Goal: Task Accomplishment & Management: Complete application form

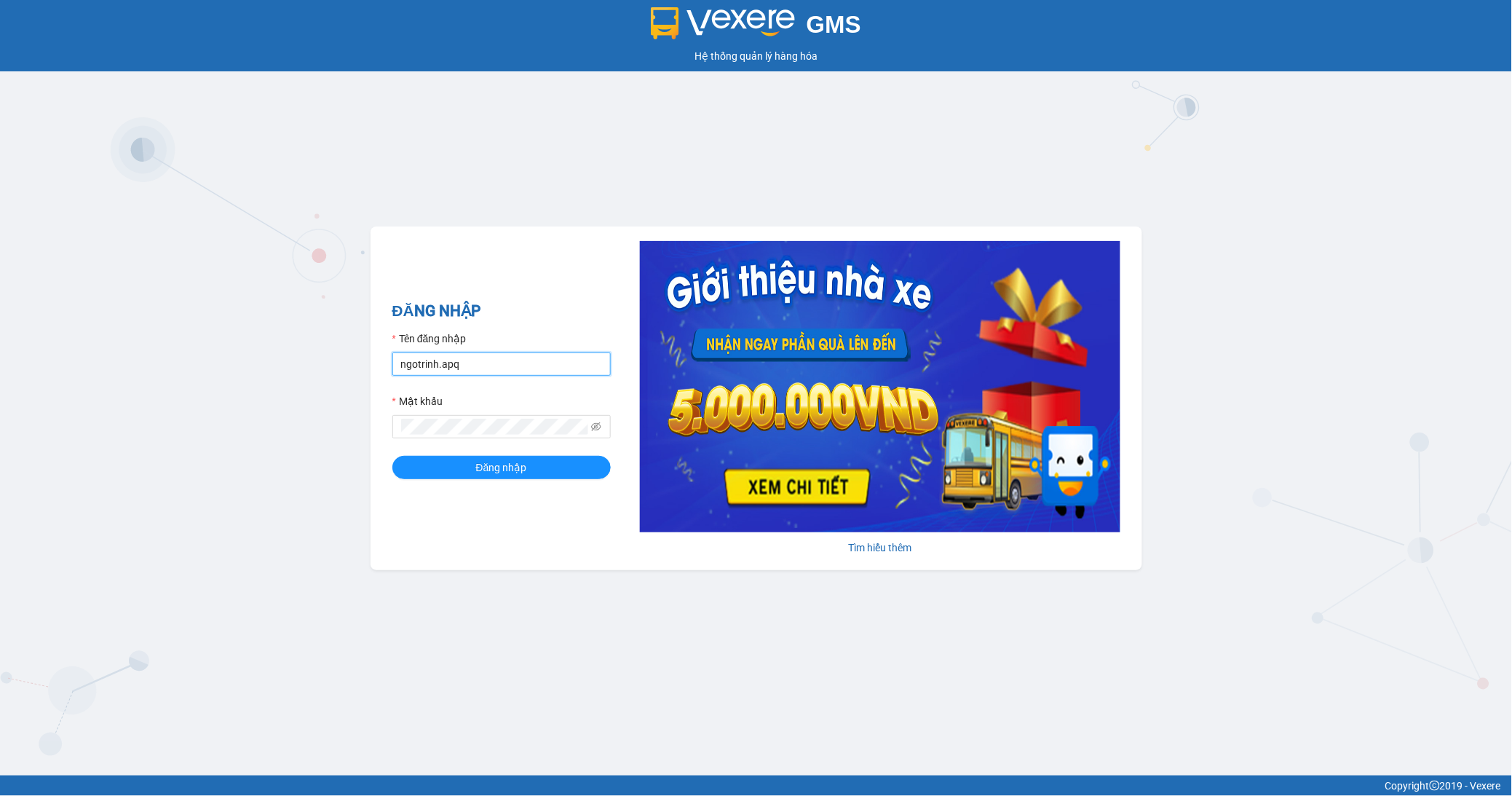
click at [514, 366] on input "ngotrinh.apq" at bounding box center [501, 363] width 218 height 23
type input "maisuong.apq"
click at [536, 469] on button "Đăng nhập" at bounding box center [501, 467] width 218 height 23
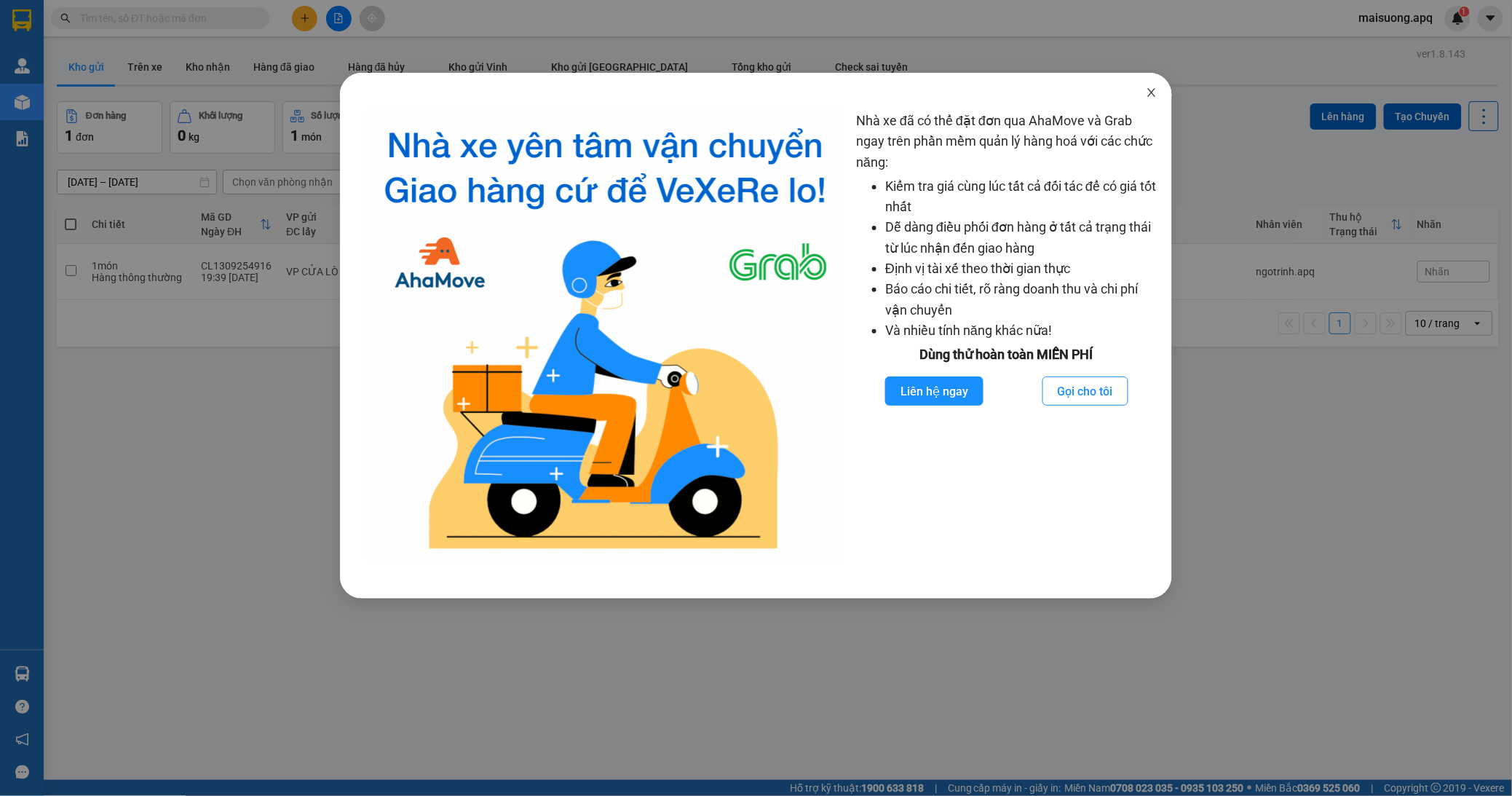
click at [1155, 98] on icon "close" at bounding box center [1151, 93] width 12 height 12
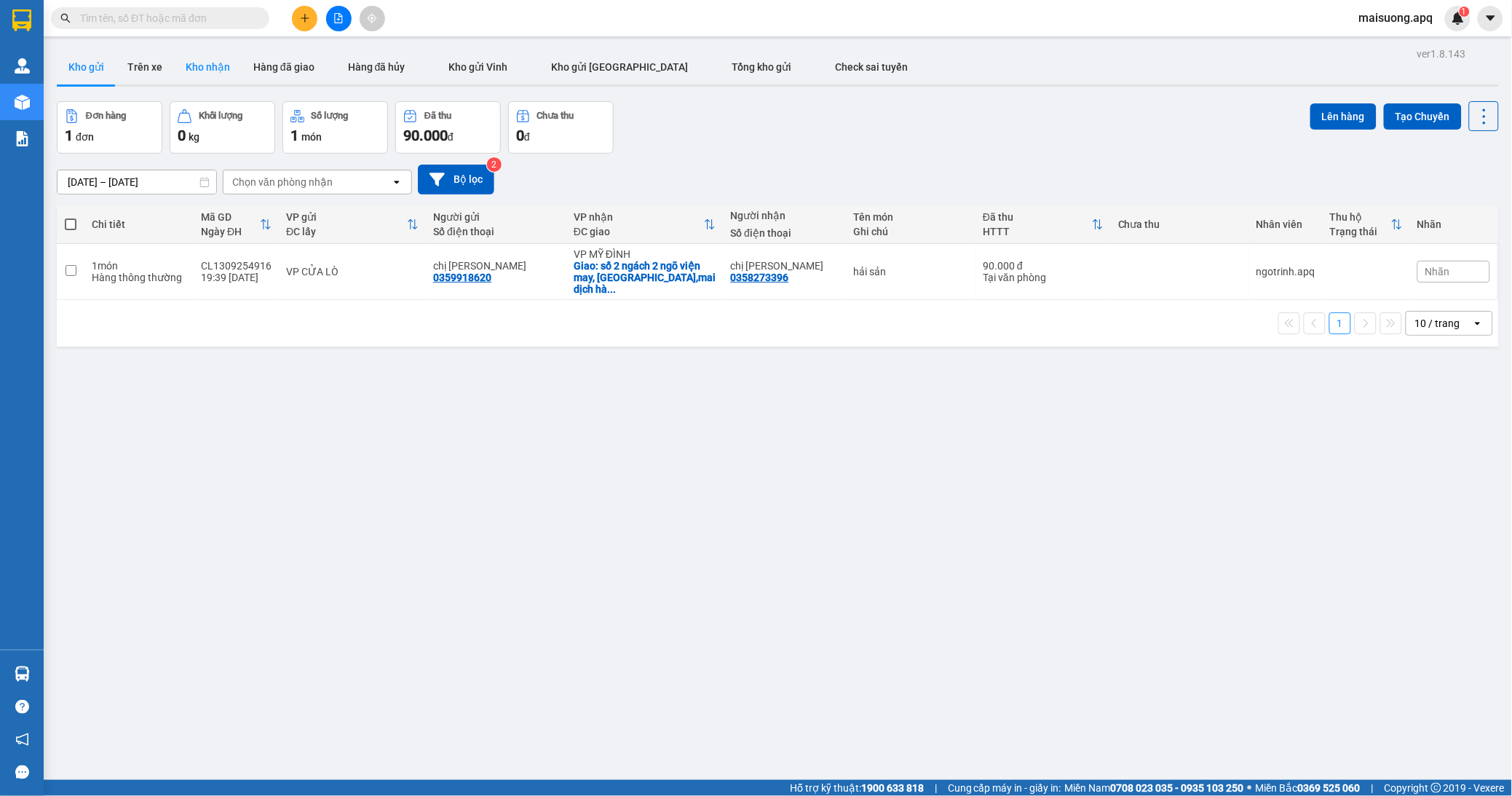
click at [206, 66] on button "Kho nhận" at bounding box center [207, 67] width 67 height 35
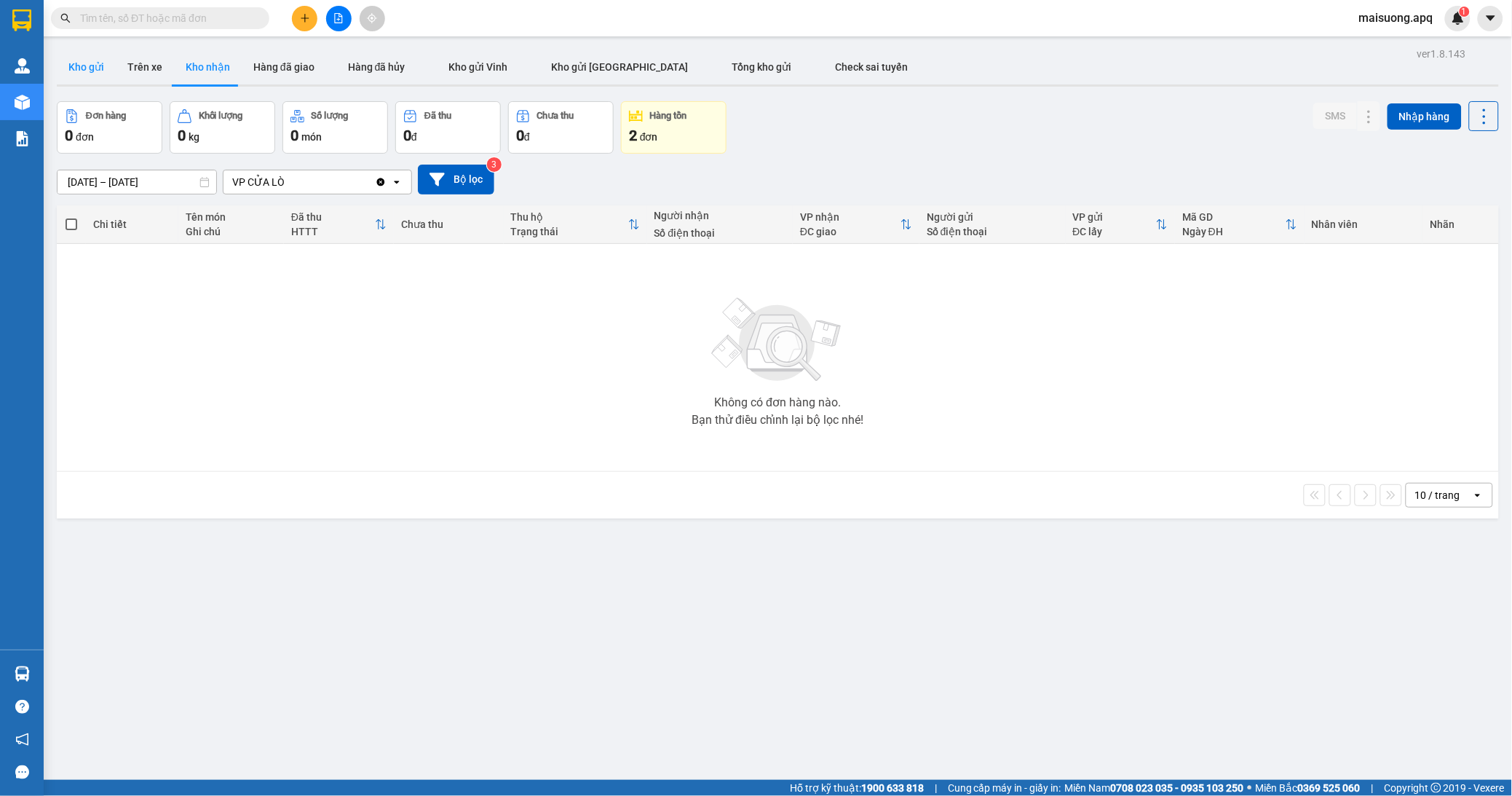
click at [86, 62] on button "Kho gửi" at bounding box center [86, 67] width 59 height 35
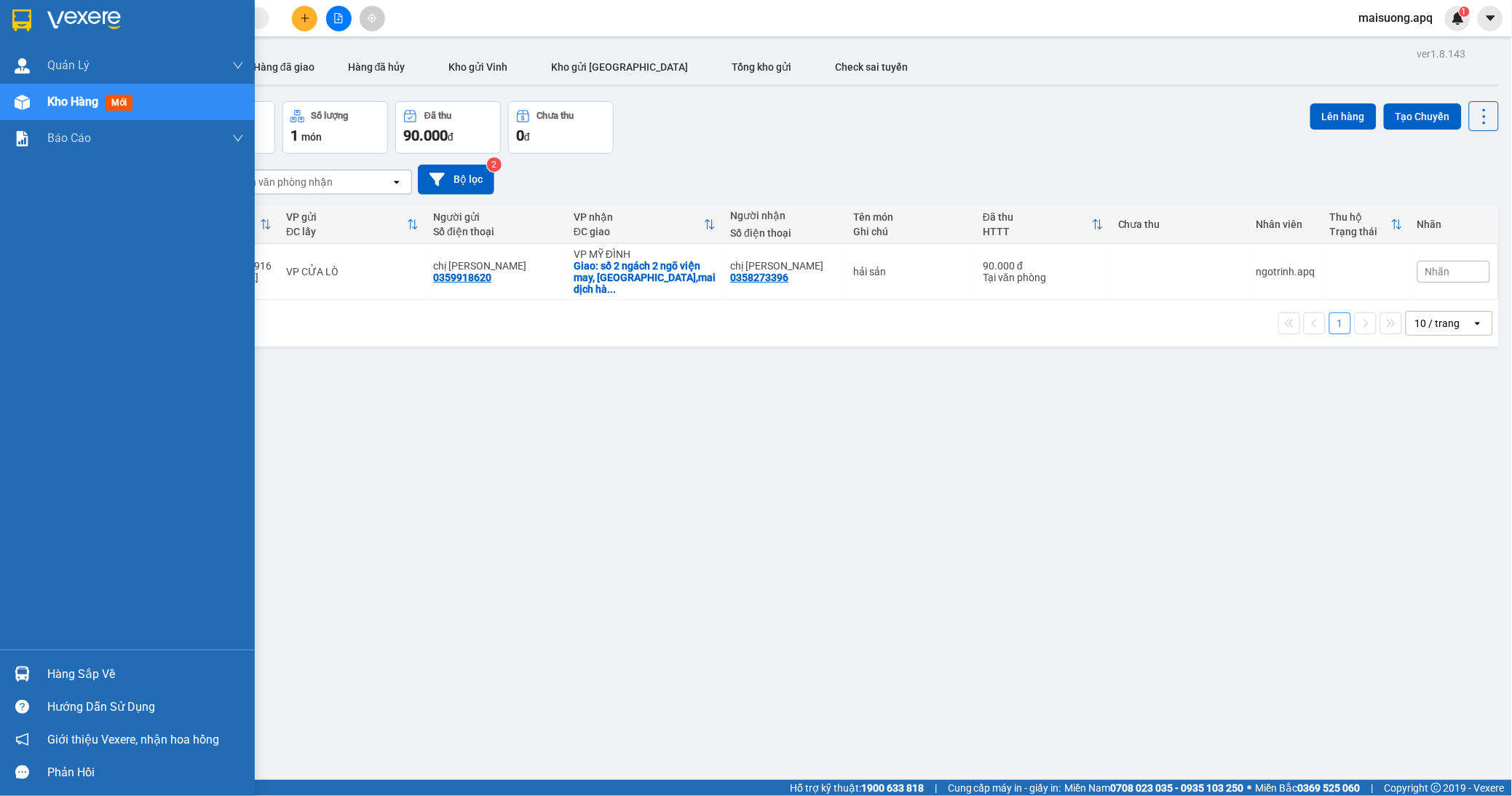
click at [52, 668] on div "Hàng sắp về" at bounding box center [145, 675] width 196 height 22
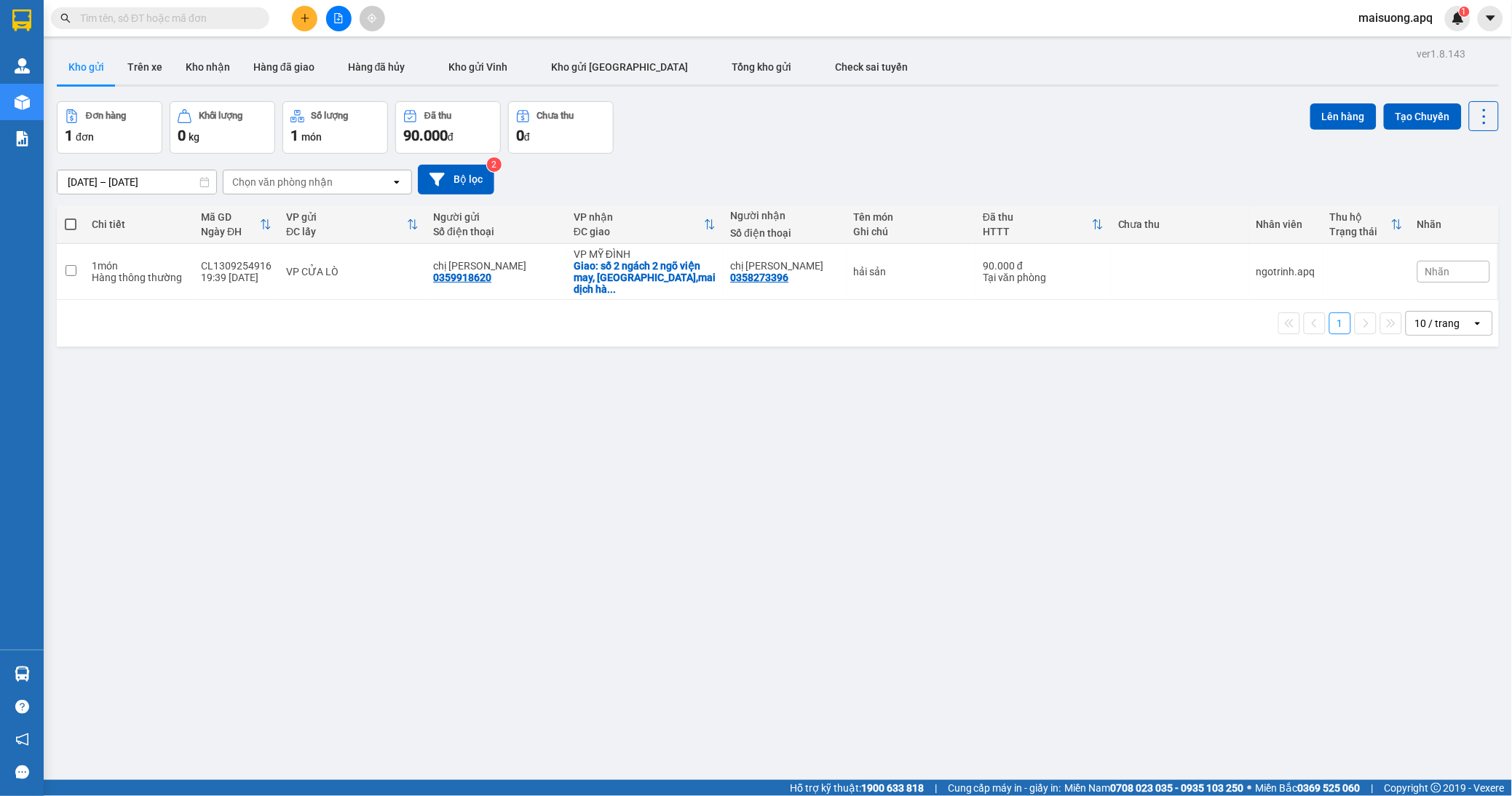
click at [165, 494] on section "Kết quả tìm kiếm ( 0 ) Bộ lọc No Data maisuong.apq 1 Quản [PERSON_NAME] lý thu …" at bounding box center [756, 398] width 1512 height 796
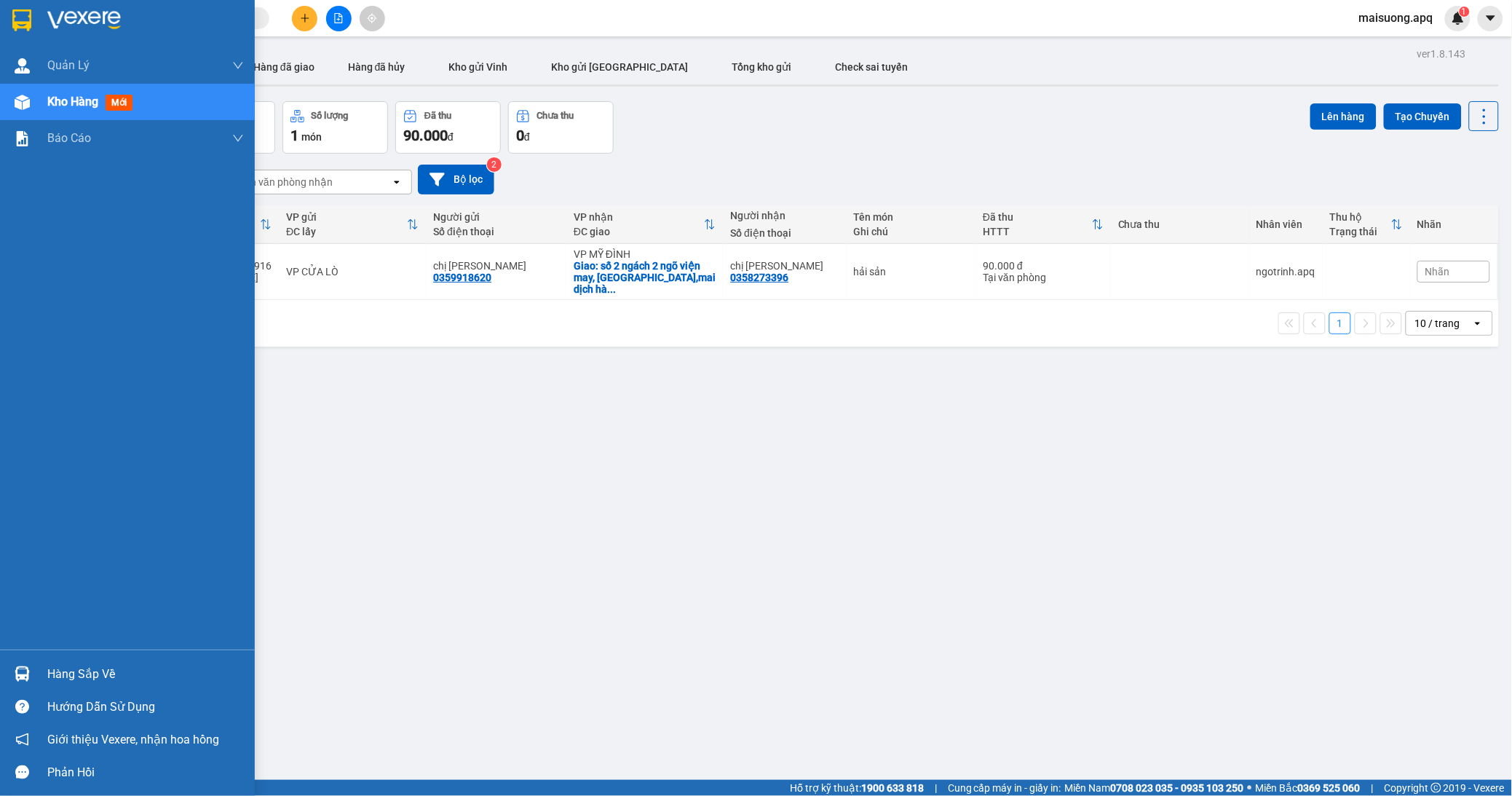
click at [67, 664] on div "Hàng sắp về" at bounding box center [145, 675] width 196 height 22
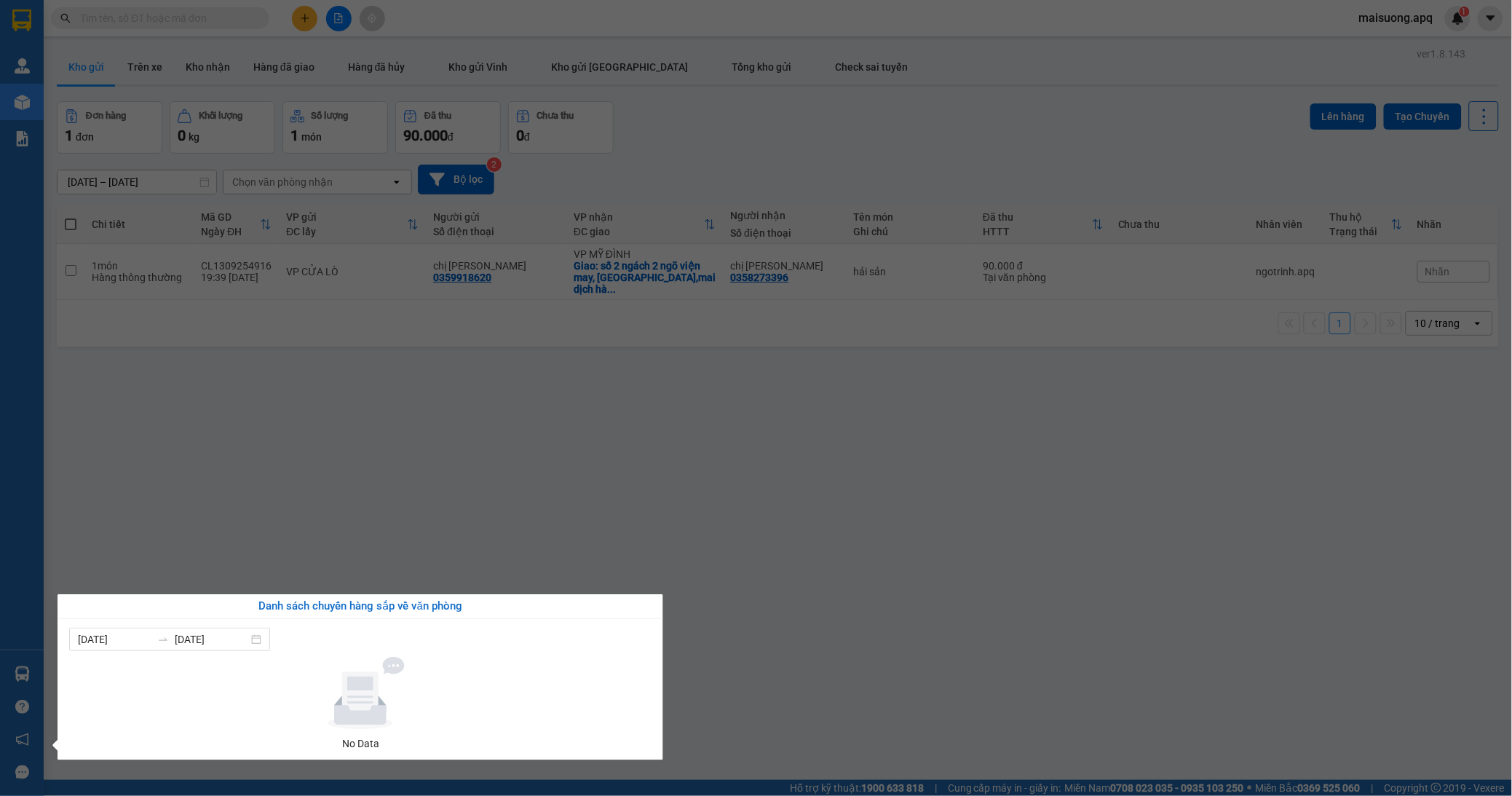
click at [356, 546] on section "Kết quả tìm kiếm ( 0 ) Bộ lọc No Data maisuong.apq 1 Quản [PERSON_NAME] lý thu …" at bounding box center [756, 398] width 1512 height 796
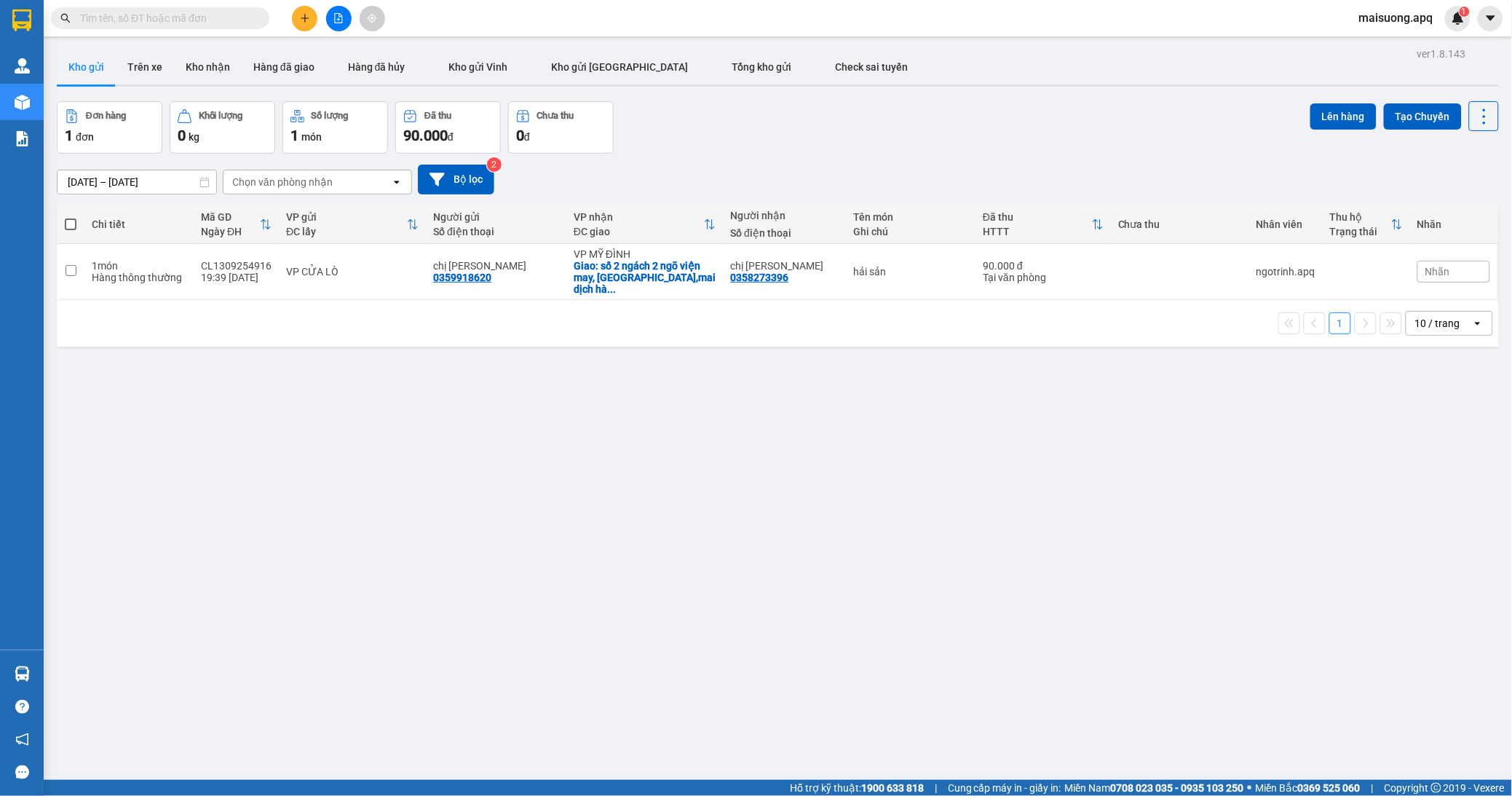
click at [356, 546] on div "ver 1.8.143 Kho gửi Trên xe Kho nhận Hàng đã giao Hàng đã hủy Kho gửi Vinh Kho …" at bounding box center [778, 441] width 1453 height 796
click at [308, 23] on button at bounding box center [304, 19] width 26 height 26
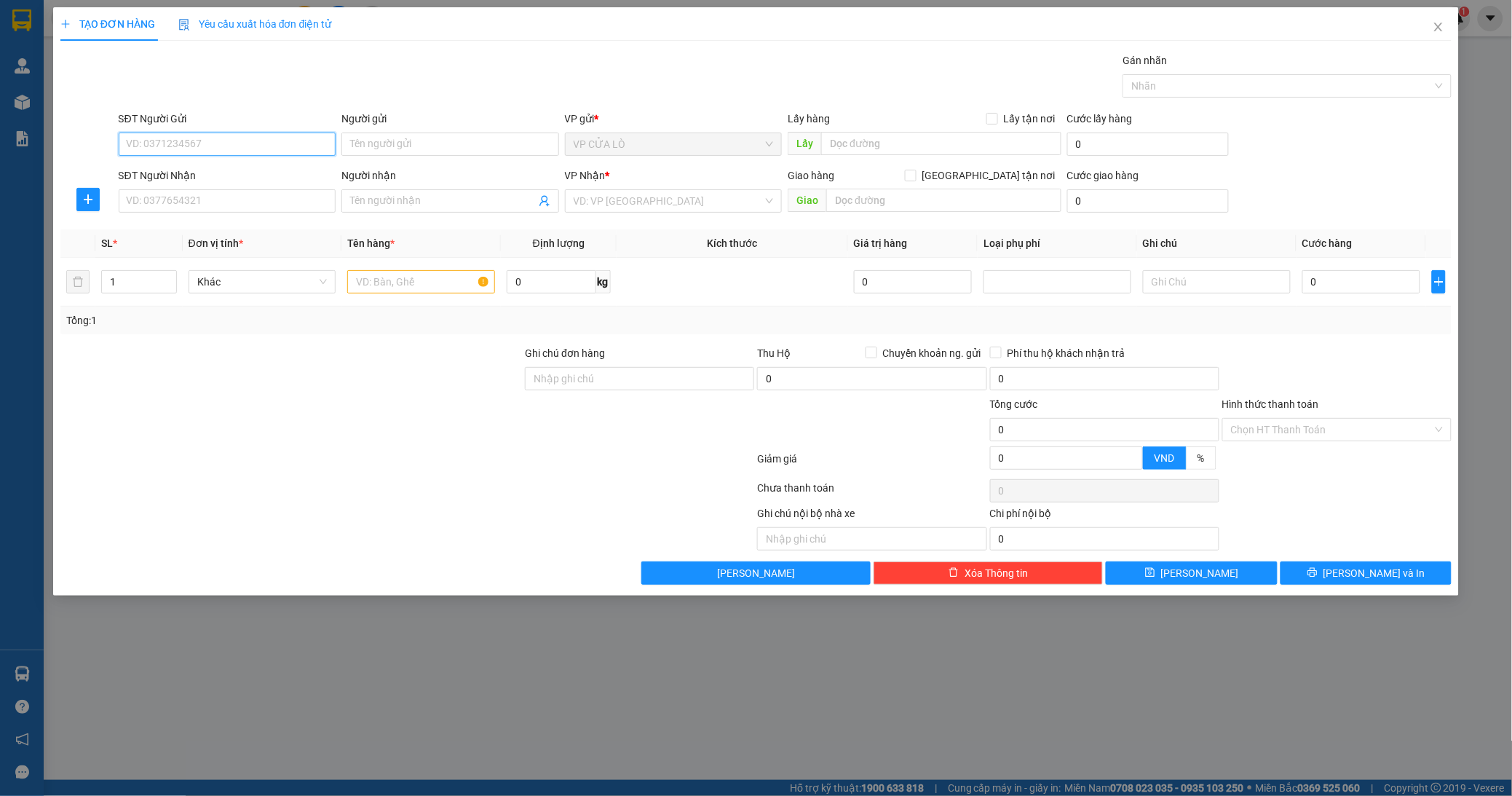
click at [255, 147] on input "SĐT Người Gửi" at bounding box center [227, 143] width 217 height 23
type input "0339655299"
click at [388, 142] on input "Người gửi" at bounding box center [449, 143] width 217 height 23
type input "hoàng tài"
click at [200, 201] on input "SĐT Người Nhận" at bounding box center [227, 200] width 217 height 23
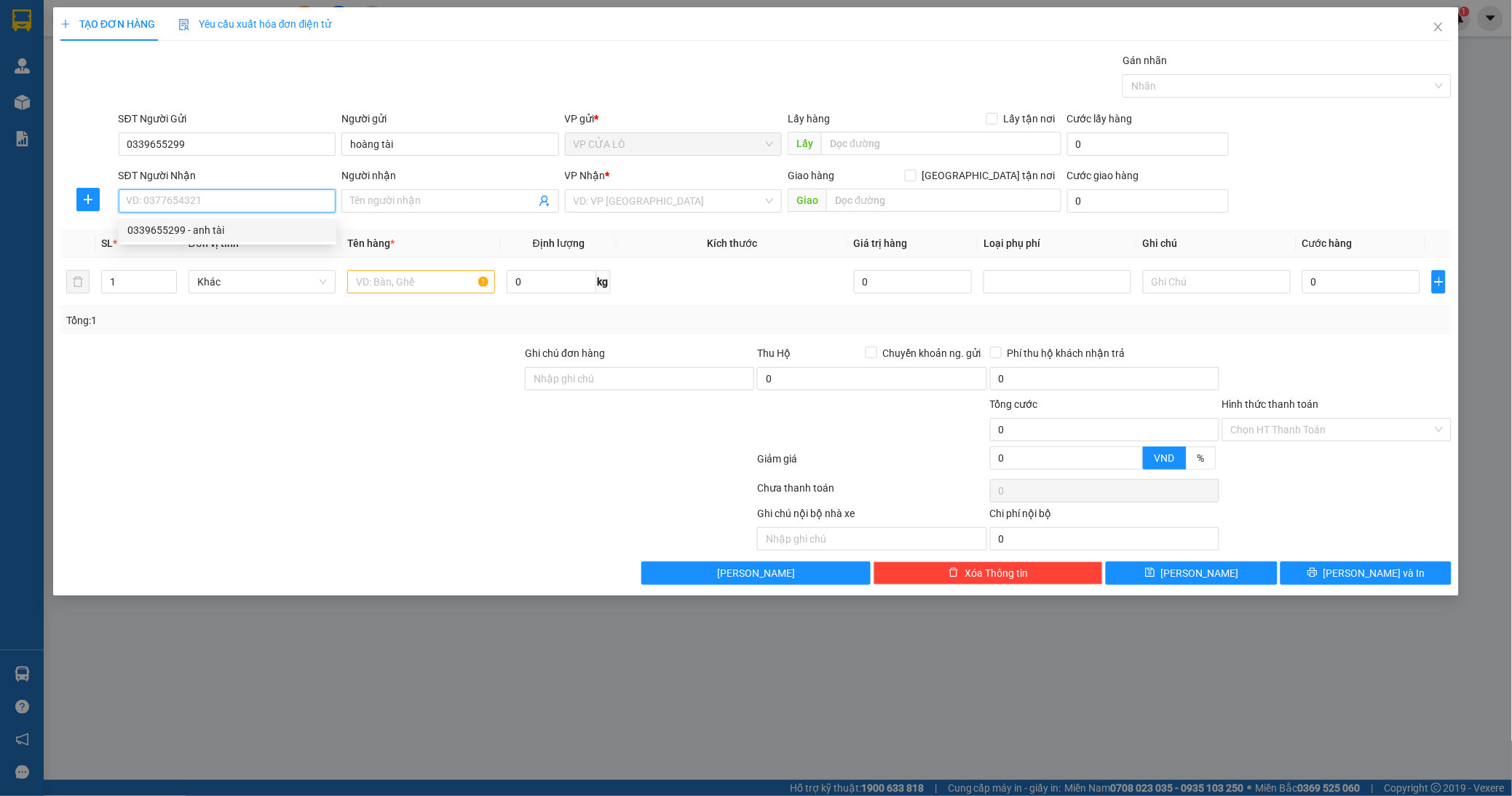
click at [207, 231] on div "0339655299 - anh tài" at bounding box center [227, 230] width 200 height 16
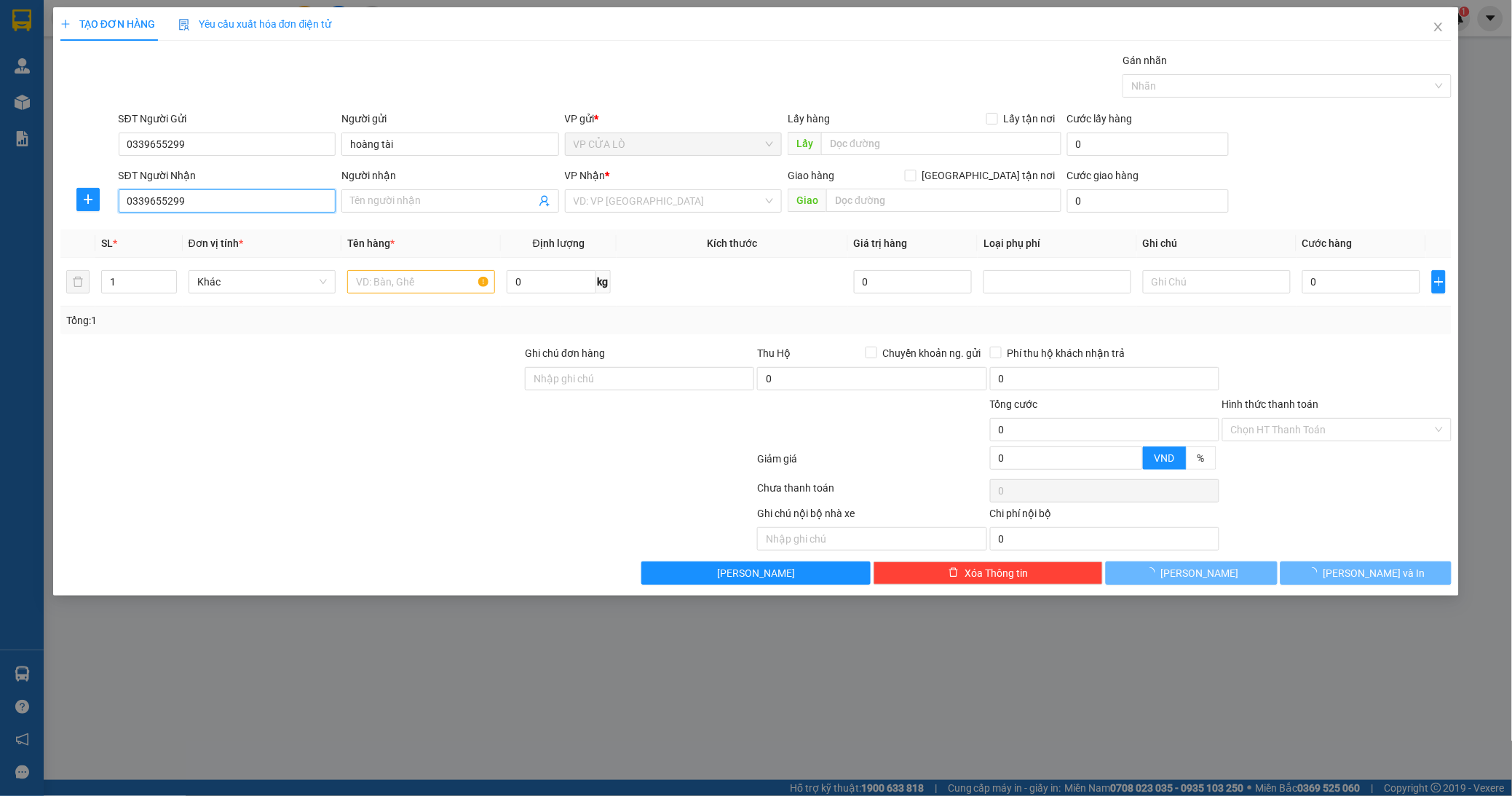
click at [274, 201] on input "0339655299" at bounding box center [227, 200] width 217 height 23
click at [268, 227] on div "0339655299 - anh tài" at bounding box center [227, 230] width 200 height 16
type input "0339655299"
type input "anh tài"
checkbox input "true"
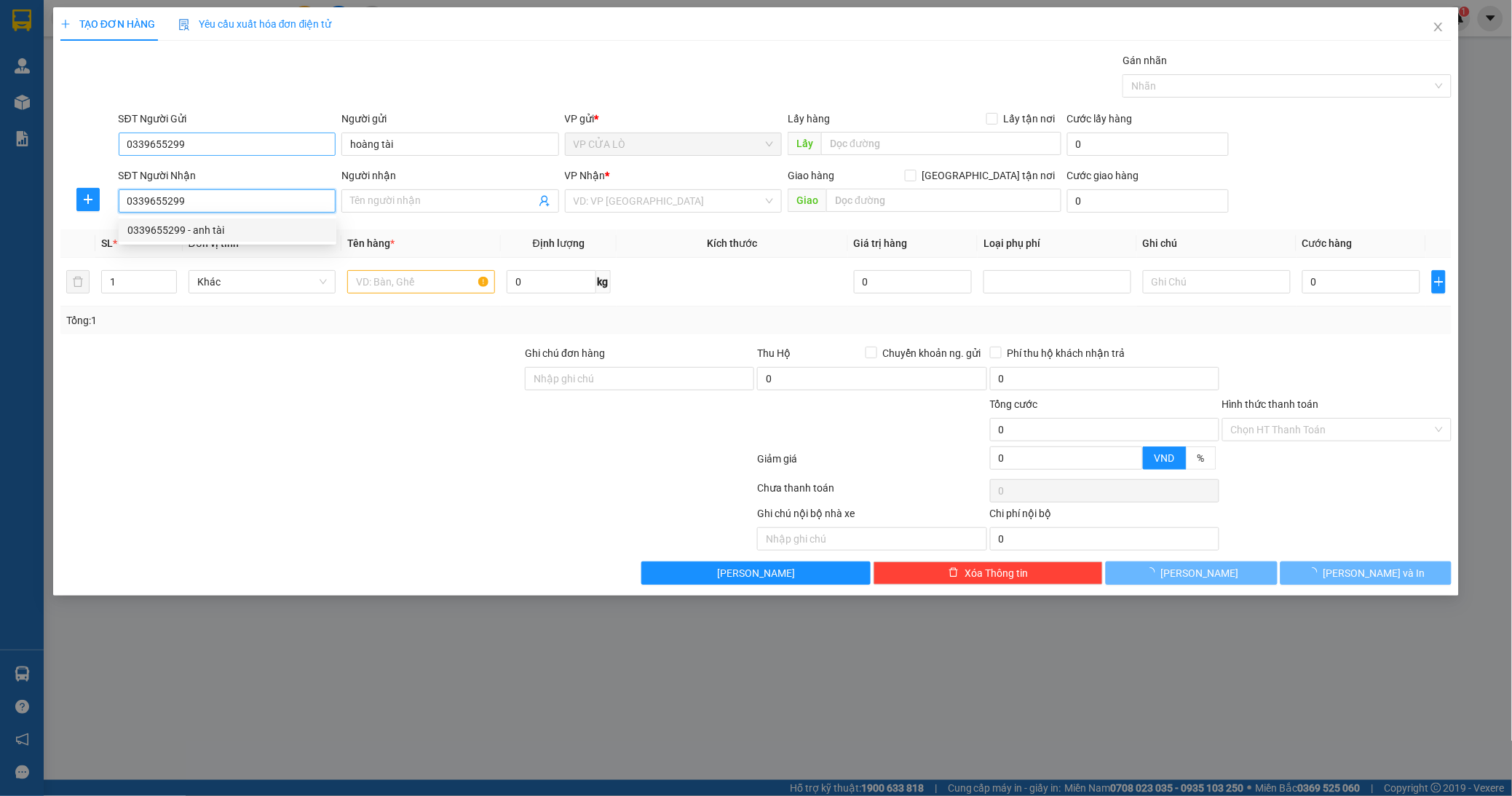
type input "[DEMOGRAPHIC_DATA][GEOGRAPHIC_DATA][PERSON_NAME], hai bà trưng"
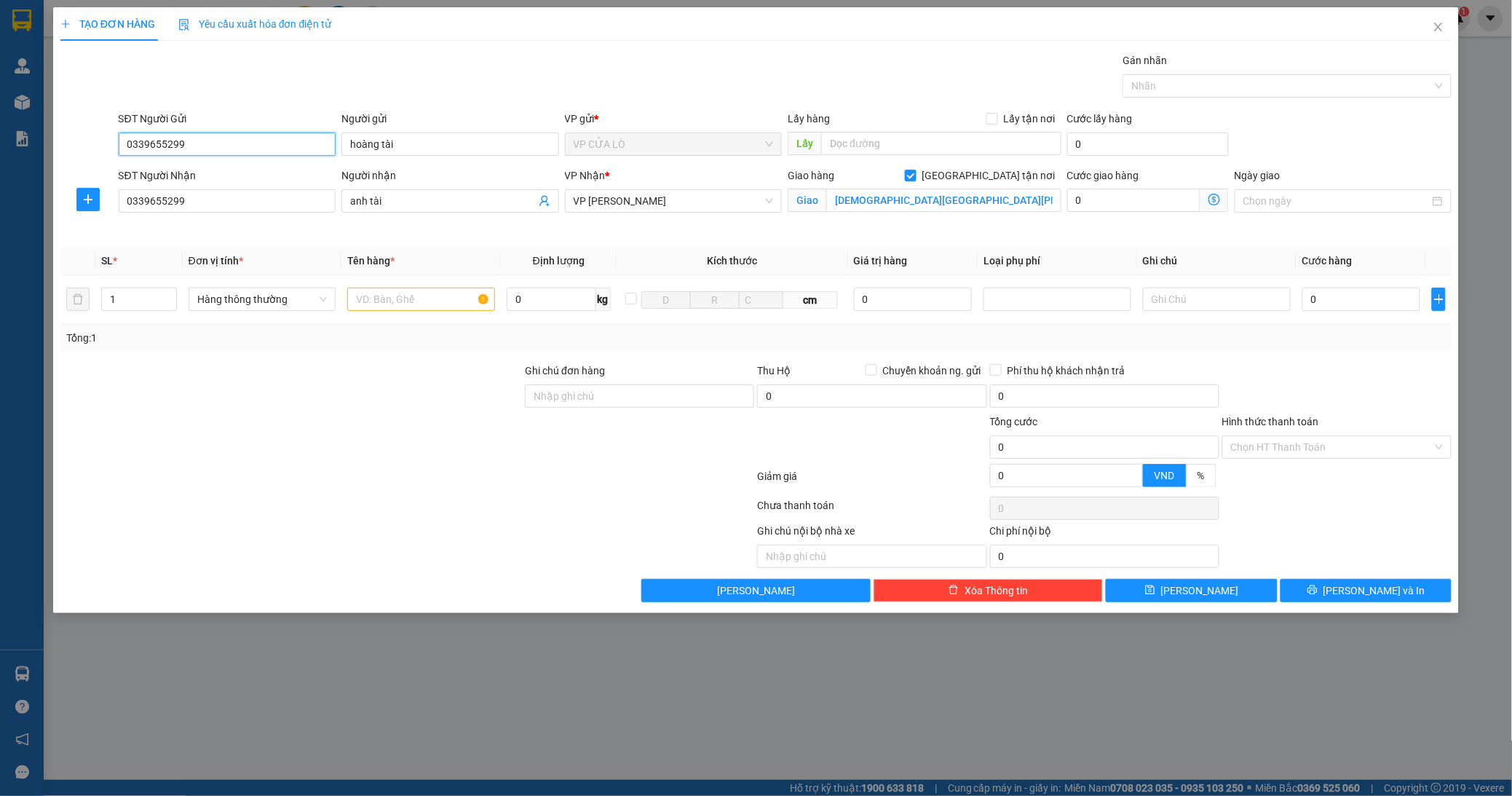
click at [221, 143] on input "0339655299" at bounding box center [227, 143] width 217 height 23
type input "0"
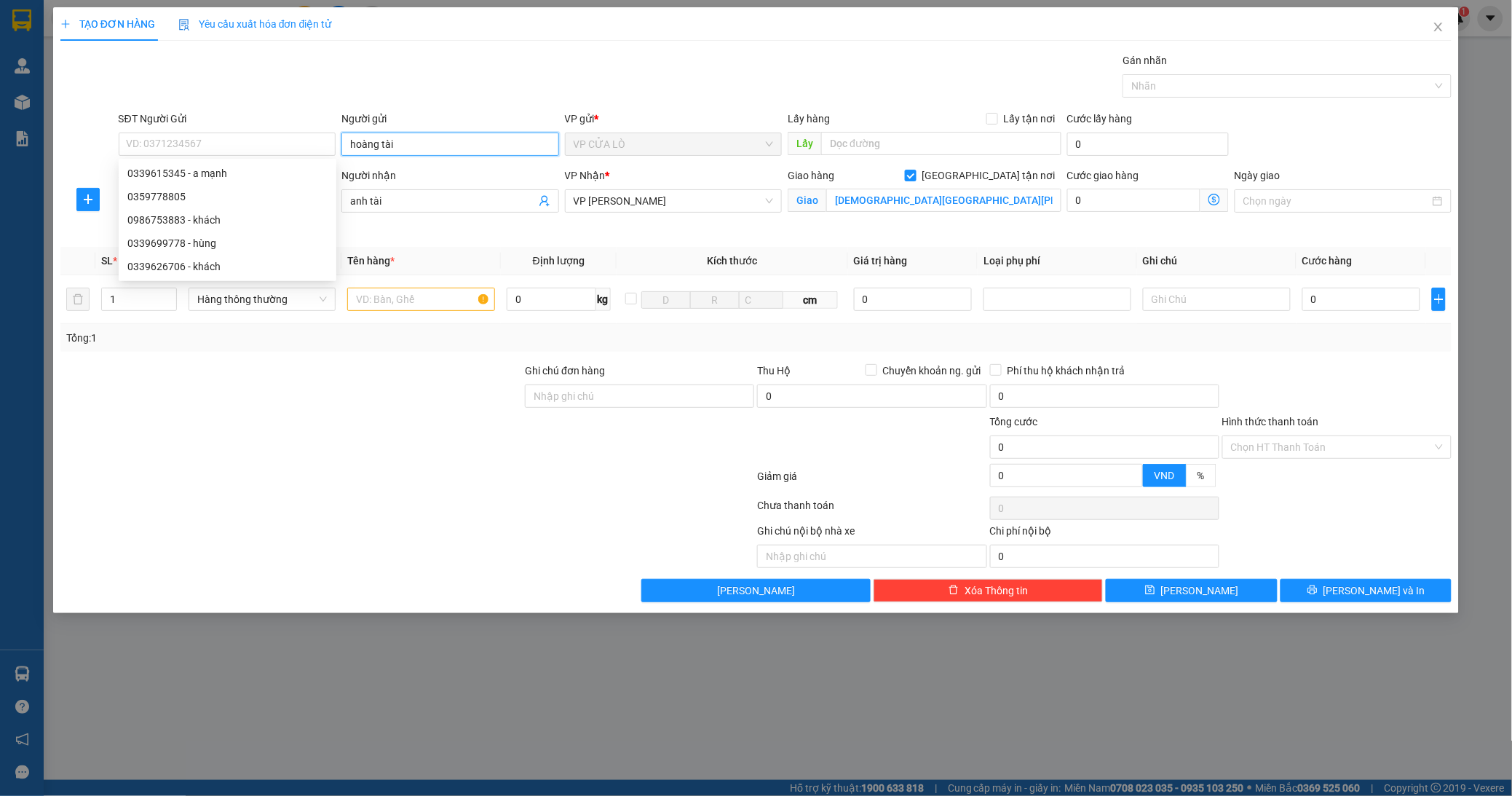
click at [432, 140] on input "hoàng tài" at bounding box center [449, 143] width 217 height 23
type input "h"
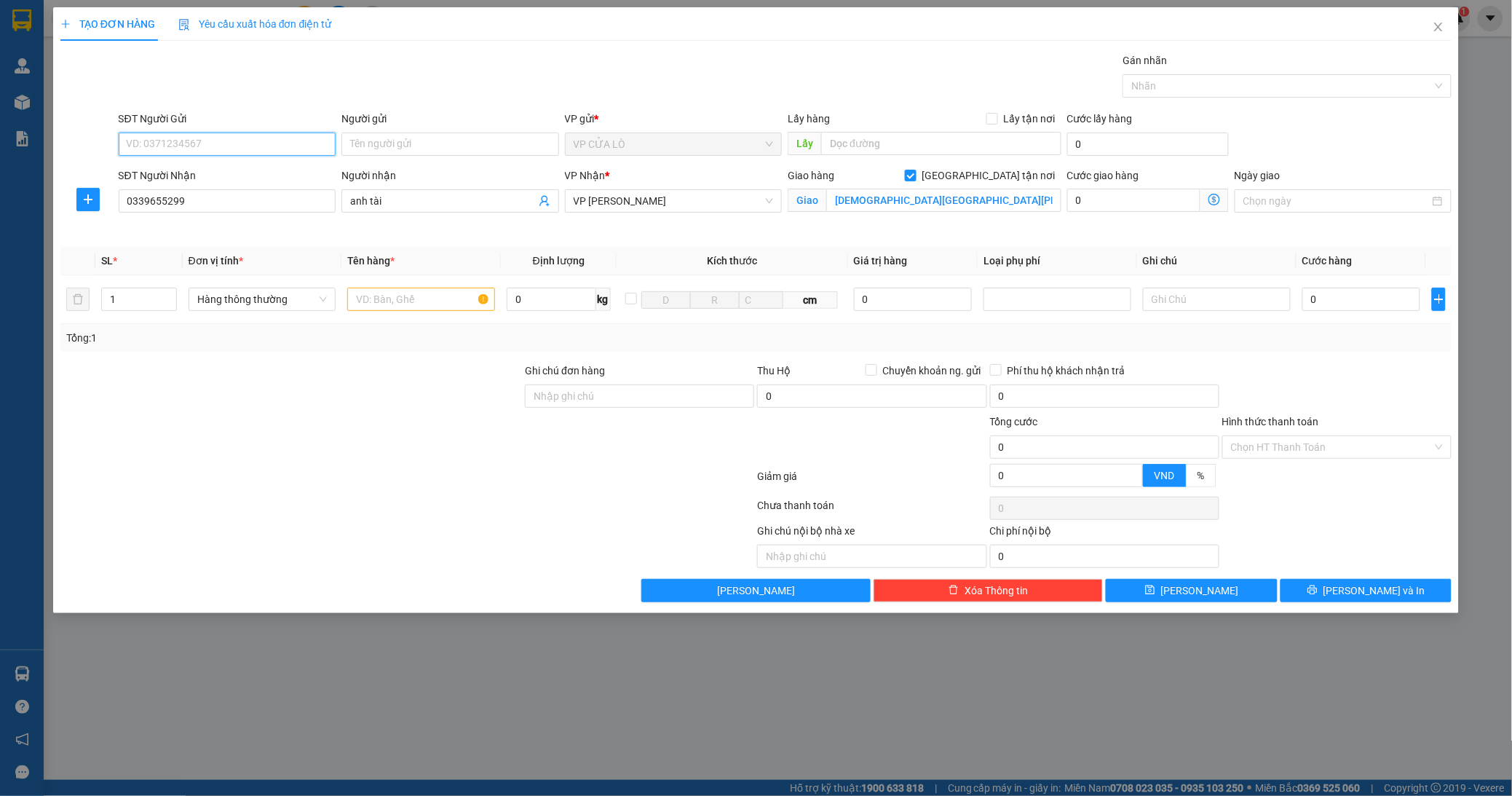
click at [202, 141] on input "SĐT Người Gửi" at bounding box center [227, 143] width 217 height 23
type input "0965095486"
click at [208, 171] on div "0965095486 - bác [PERSON_NAME]" at bounding box center [227, 173] width 200 height 16
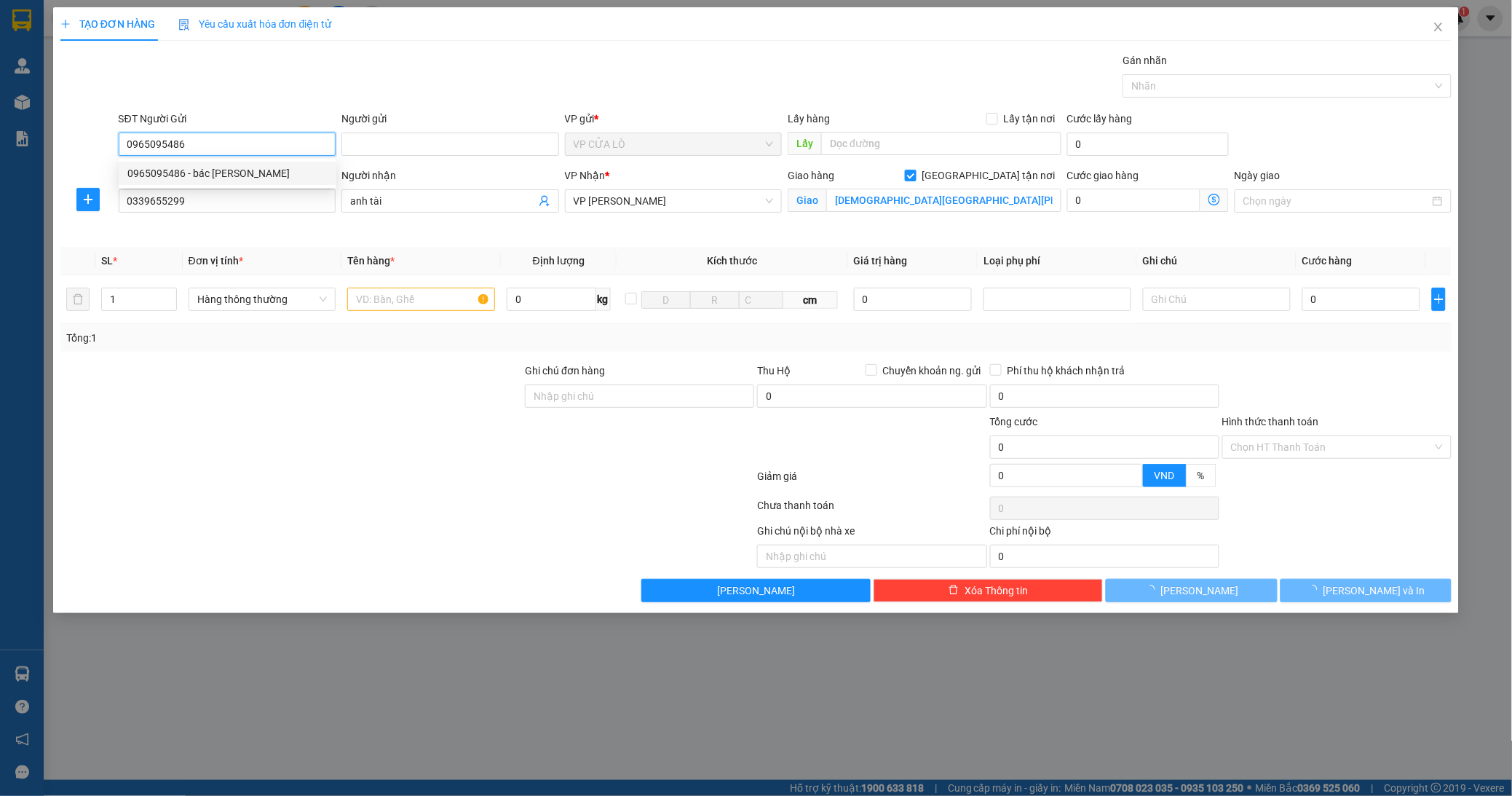
type input "bác [PERSON_NAME]"
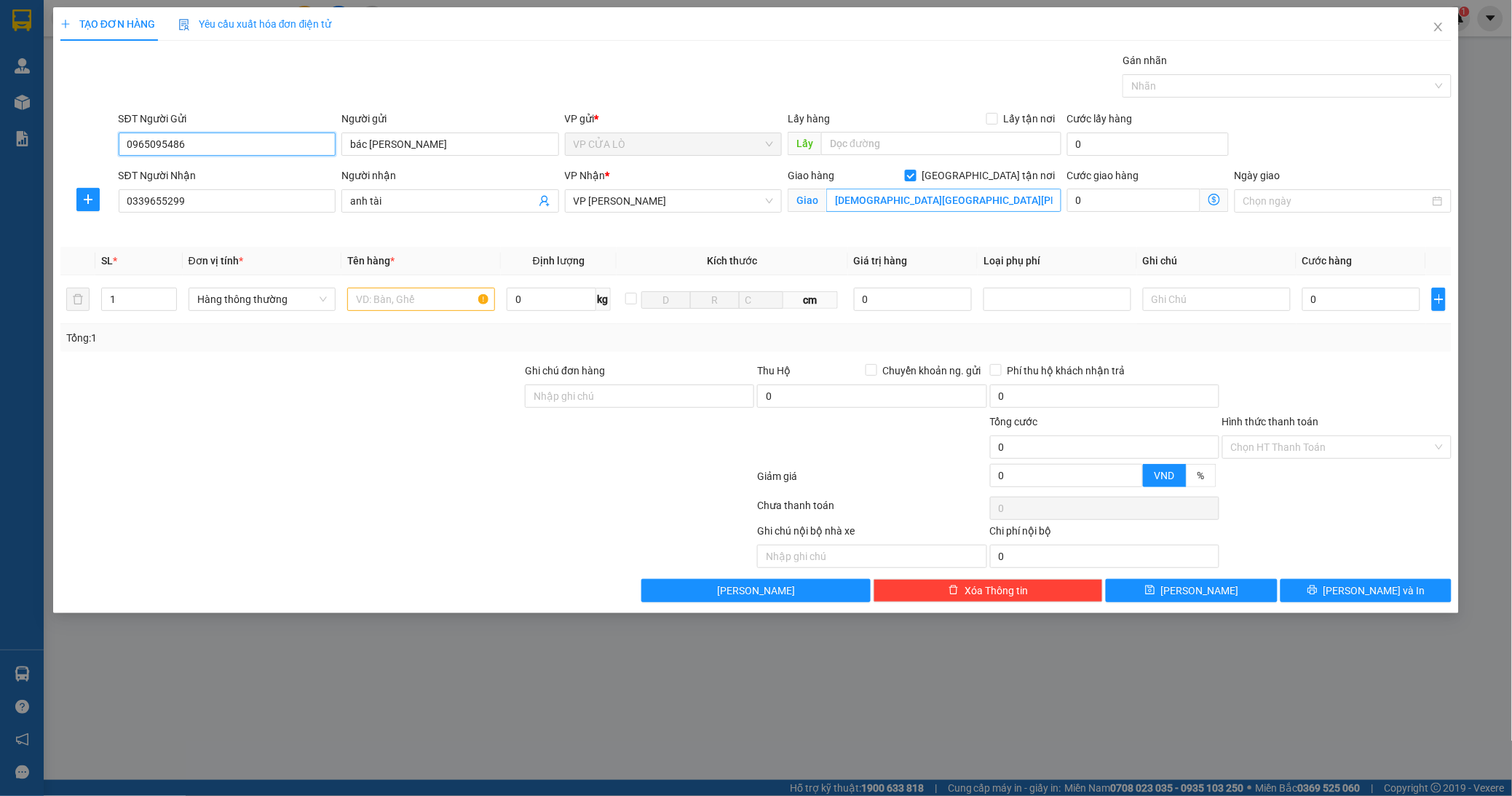
type input "0965095486"
click at [982, 204] on input "[DEMOGRAPHIC_DATA][GEOGRAPHIC_DATA][PERSON_NAME], hai bà trưng" at bounding box center [943, 200] width 235 height 23
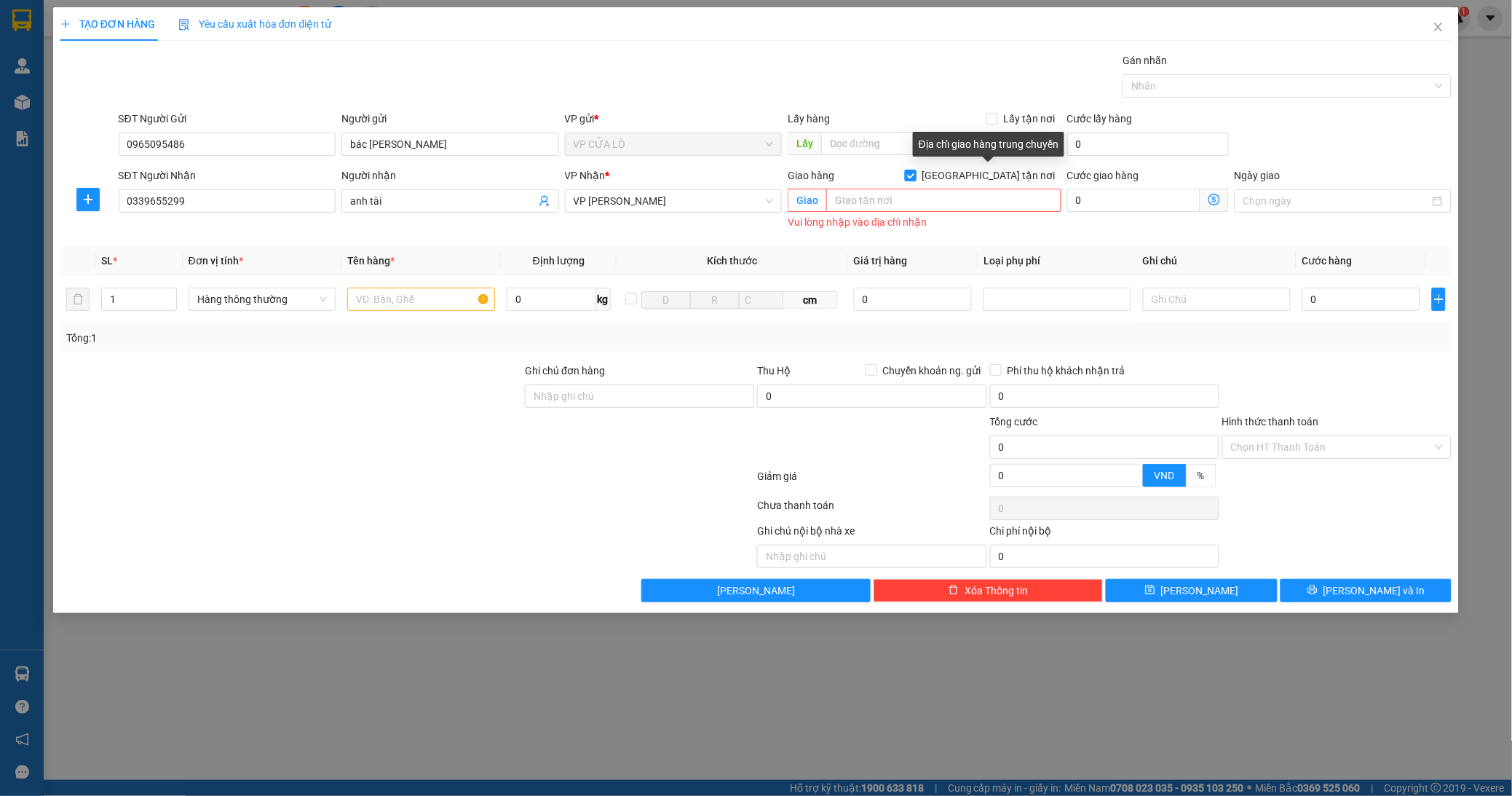
click at [915, 172] on input "[GEOGRAPHIC_DATA] tận nơi" at bounding box center [910, 175] width 10 height 10
checkbox input "false"
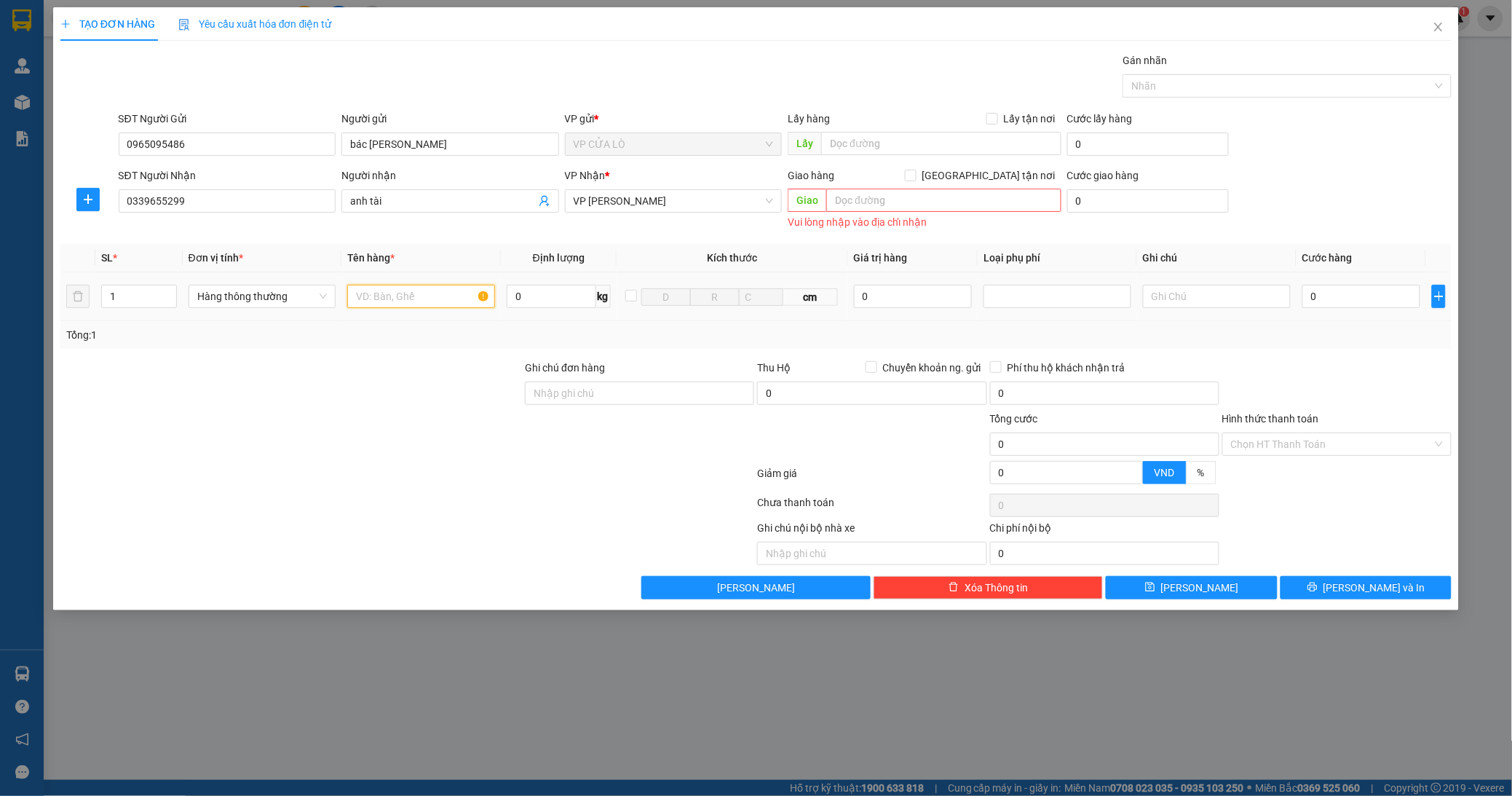
click at [412, 299] on input "text" at bounding box center [420, 296] width 148 height 23
type input "chăn gối"
click at [864, 202] on input "text" at bounding box center [943, 200] width 235 height 23
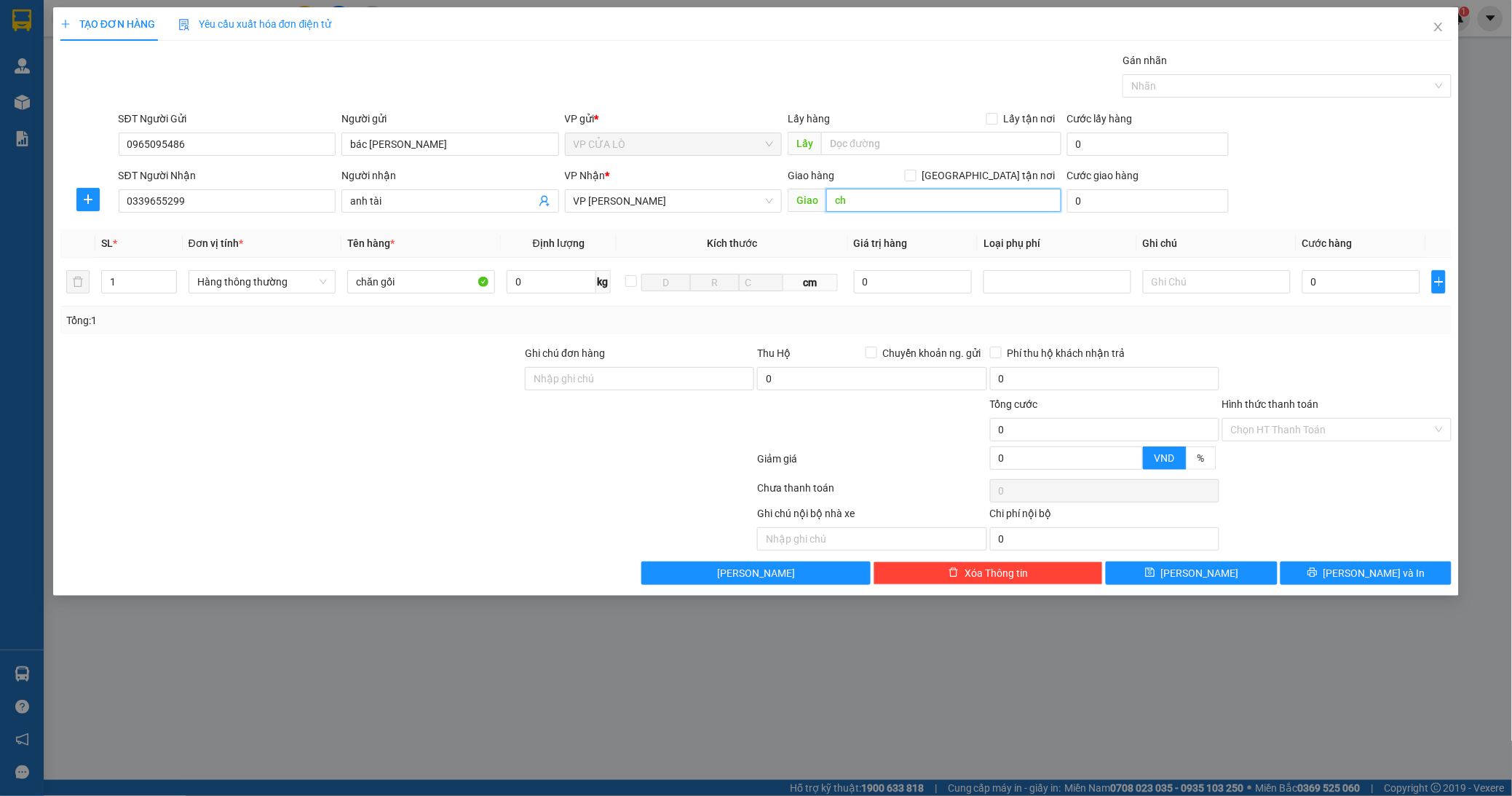
type input "c"
click at [921, 200] on input "b9 yên xá [GEOGRAPHIC_DATA]" at bounding box center [943, 200] width 235 height 23
type input "b9 [GEOGRAPHIC_DATA], [GEOGRAPHIC_DATA]"
click at [915, 173] on input "[GEOGRAPHIC_DATA] tận nơi" at bounding box center [910, 175] width 10 height 10
checkbox input "true"
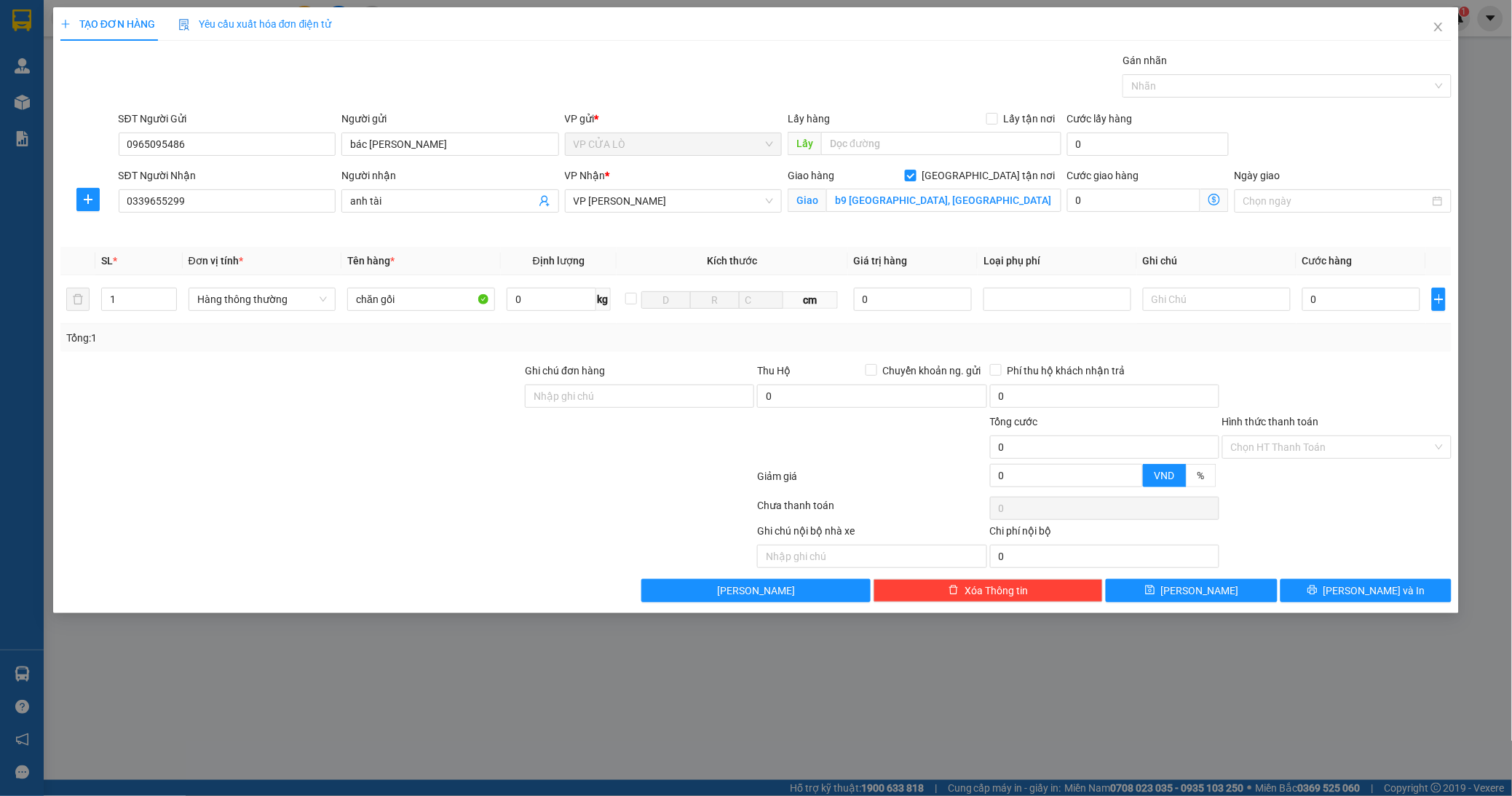
click at [1215, 197] on icon "dollar-circle" at bounding box center [1214, 200] width 12 height 12
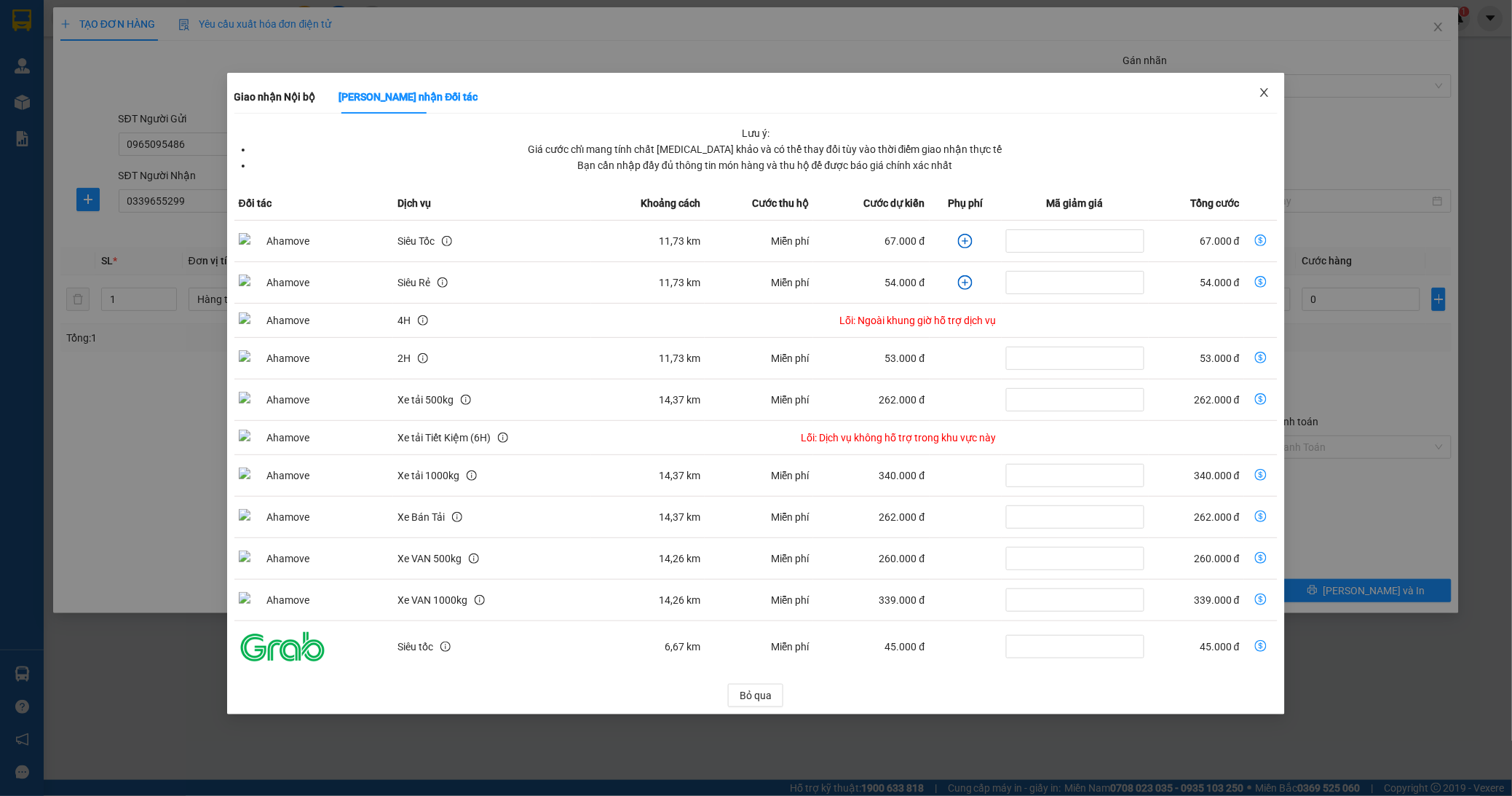
click at [1267, 86] on span "Close" at bounding box center [1265, 93] width 41 height 41
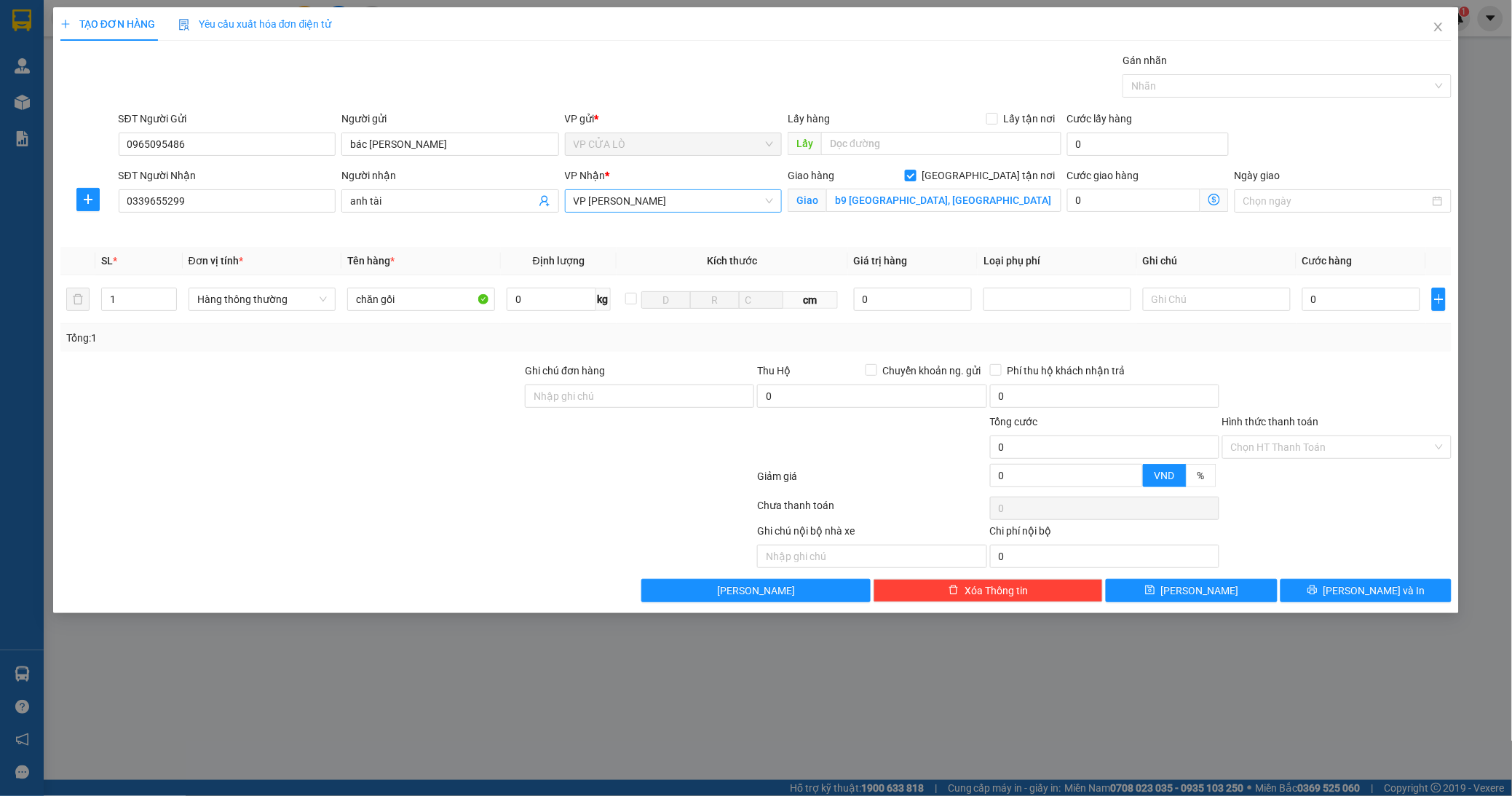
click at [653, 207] on span "VP [PERSON_NAME]" at bounding box center [674, 201] width 200 height 22
type input "my"
click at [653, 234] on div "VP MỸ ĐÌNH" at bounding box center [674, 230] width 200 height 16
click at [1219, 200] on icon "dollar-circle" at bounding box center [1214, 200] width 12 height 12
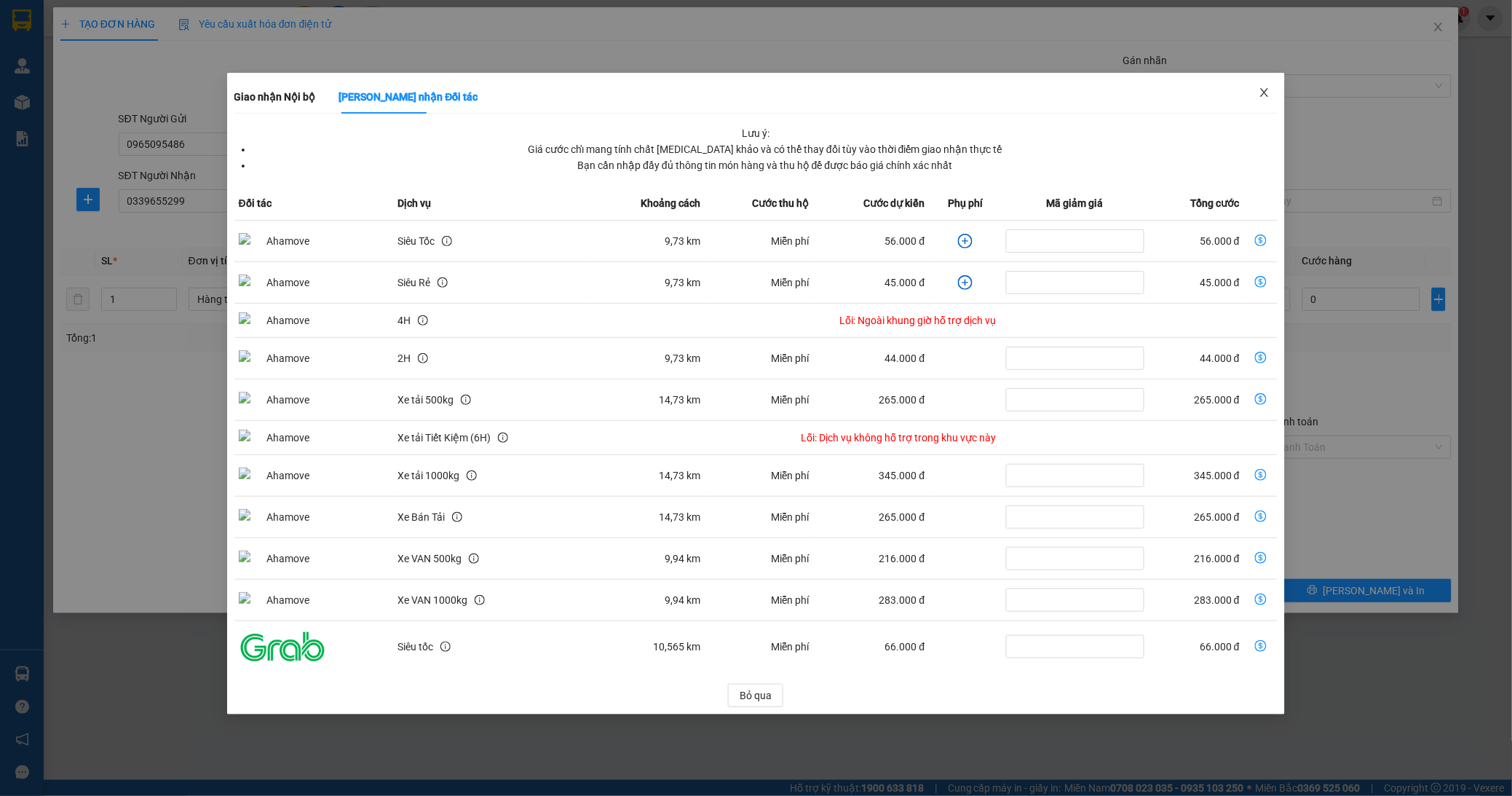
click at [1264, 100] on span "Close" at bounding box center [1265, 93] width 41 height 41
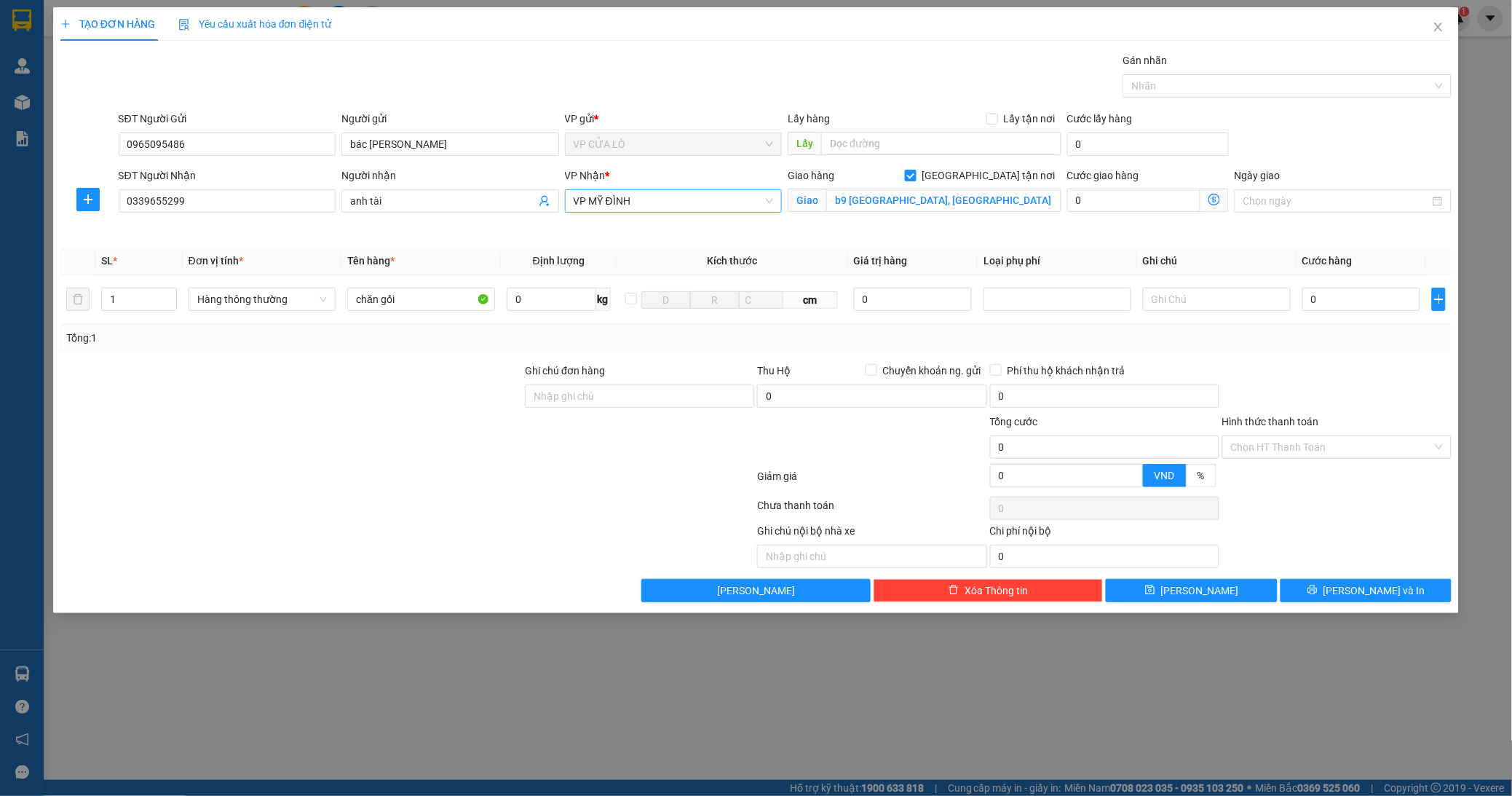
click at [657, 198] on span "VP MỸ ĐÌNH" at bounding box center [674, 201] width 200 height 22
type input "gia"
click at [657, 226] on div "VP [PERSON_NAME]" at bounding box center [674, 230] width 200 height 16
click at [1212, 201] on icon "dollar-circle" at bounding box center [1214, 200] width 12 height 12
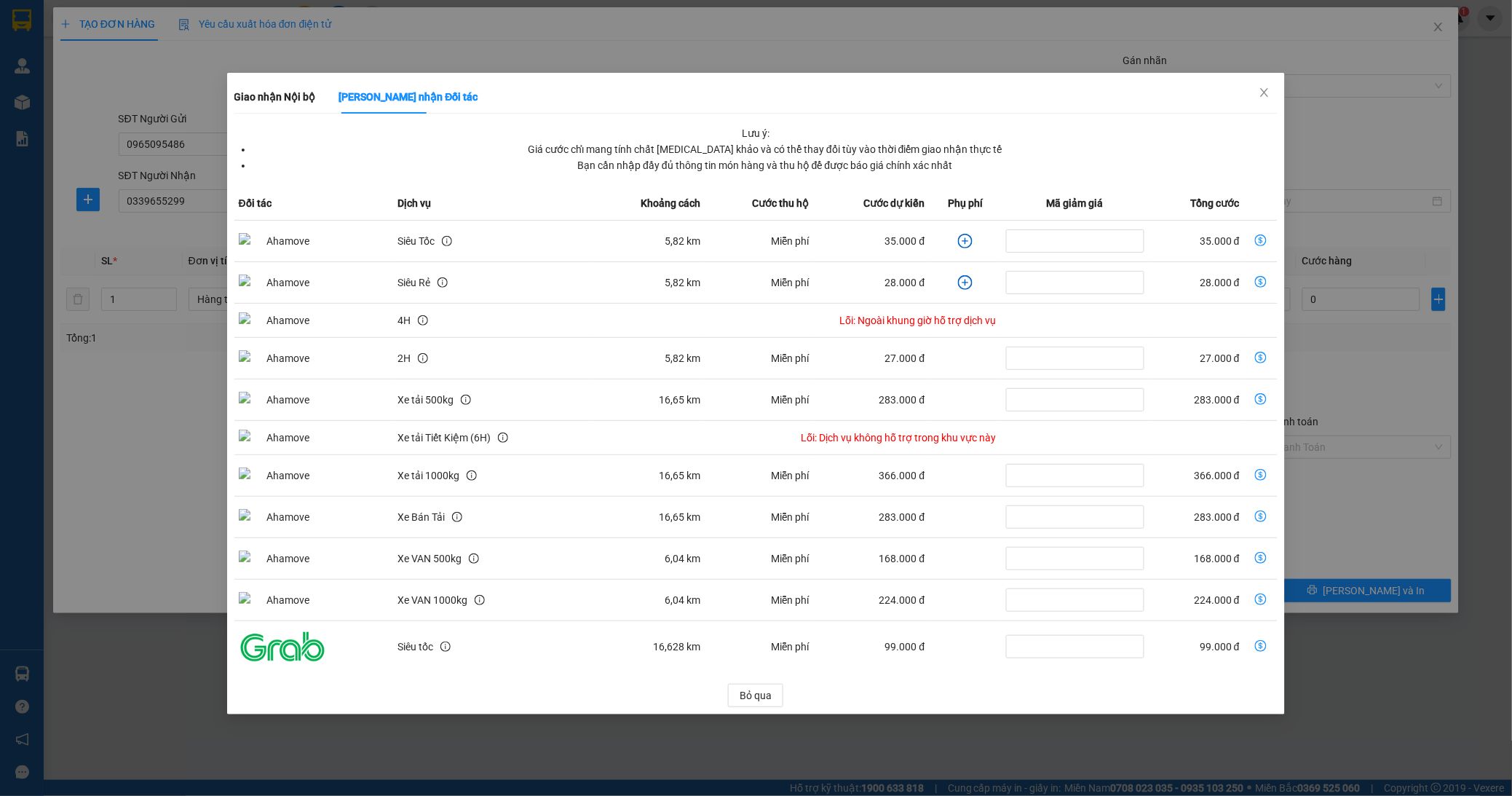
click at [1262, 239] on icon "dollar-circle" at bounding box center [1260, 241] width 12 height 12
type input "35.000"
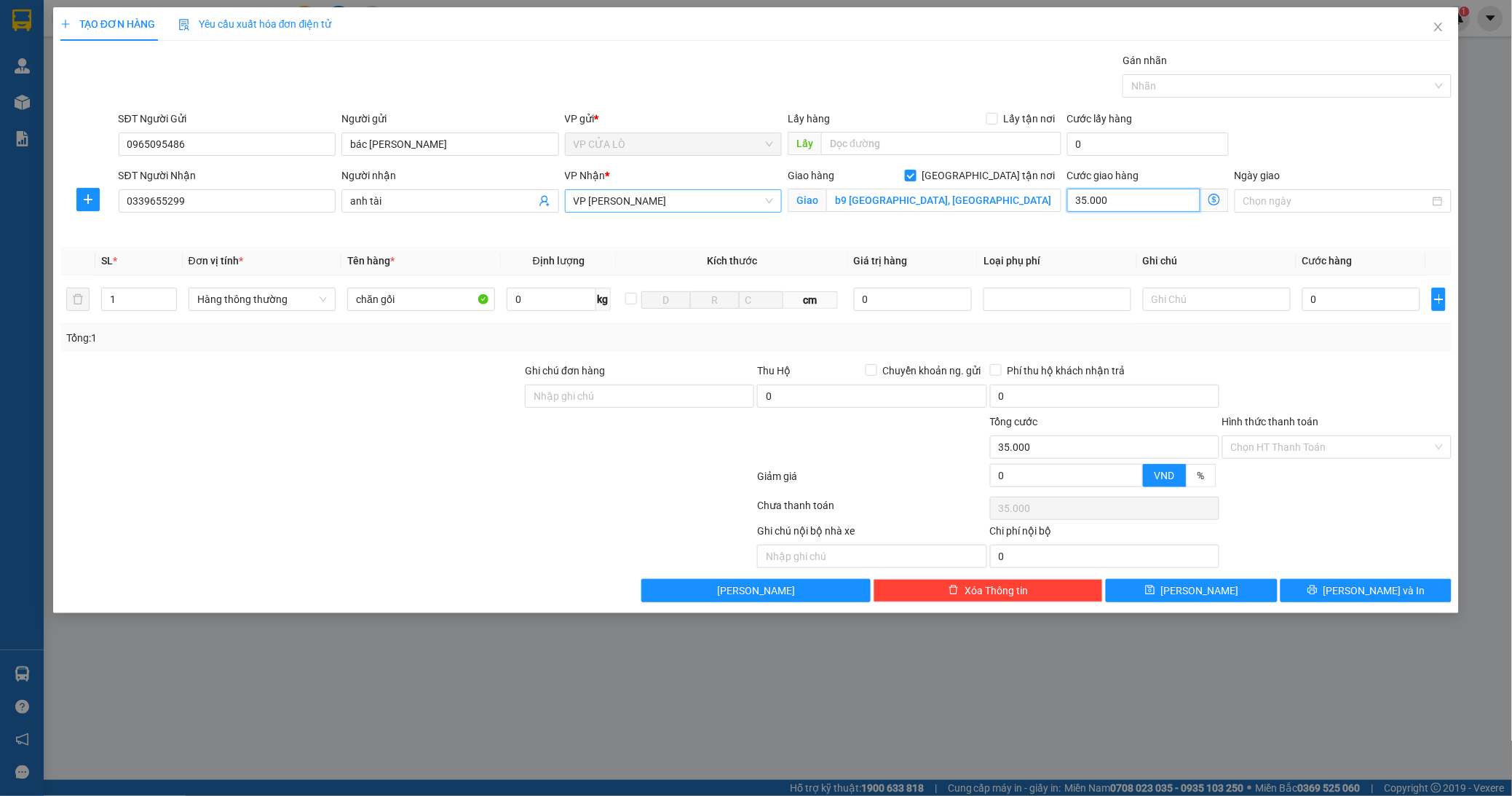
click at [1130, 195] on input "35.000" at bounding box center [1133, 200] width 133 height 23
type input "0"
type input "5"
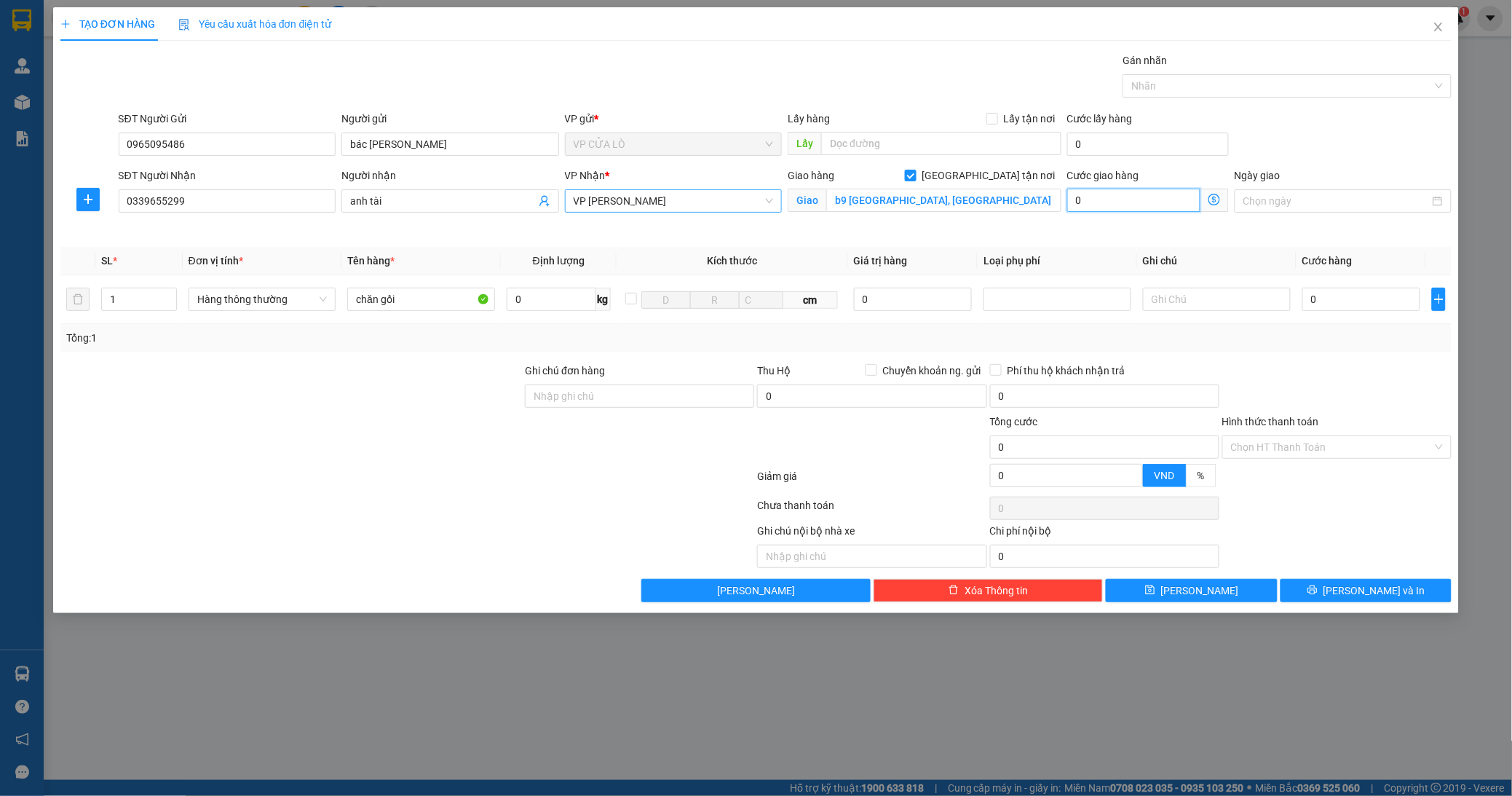
type input "5"
type input "50"
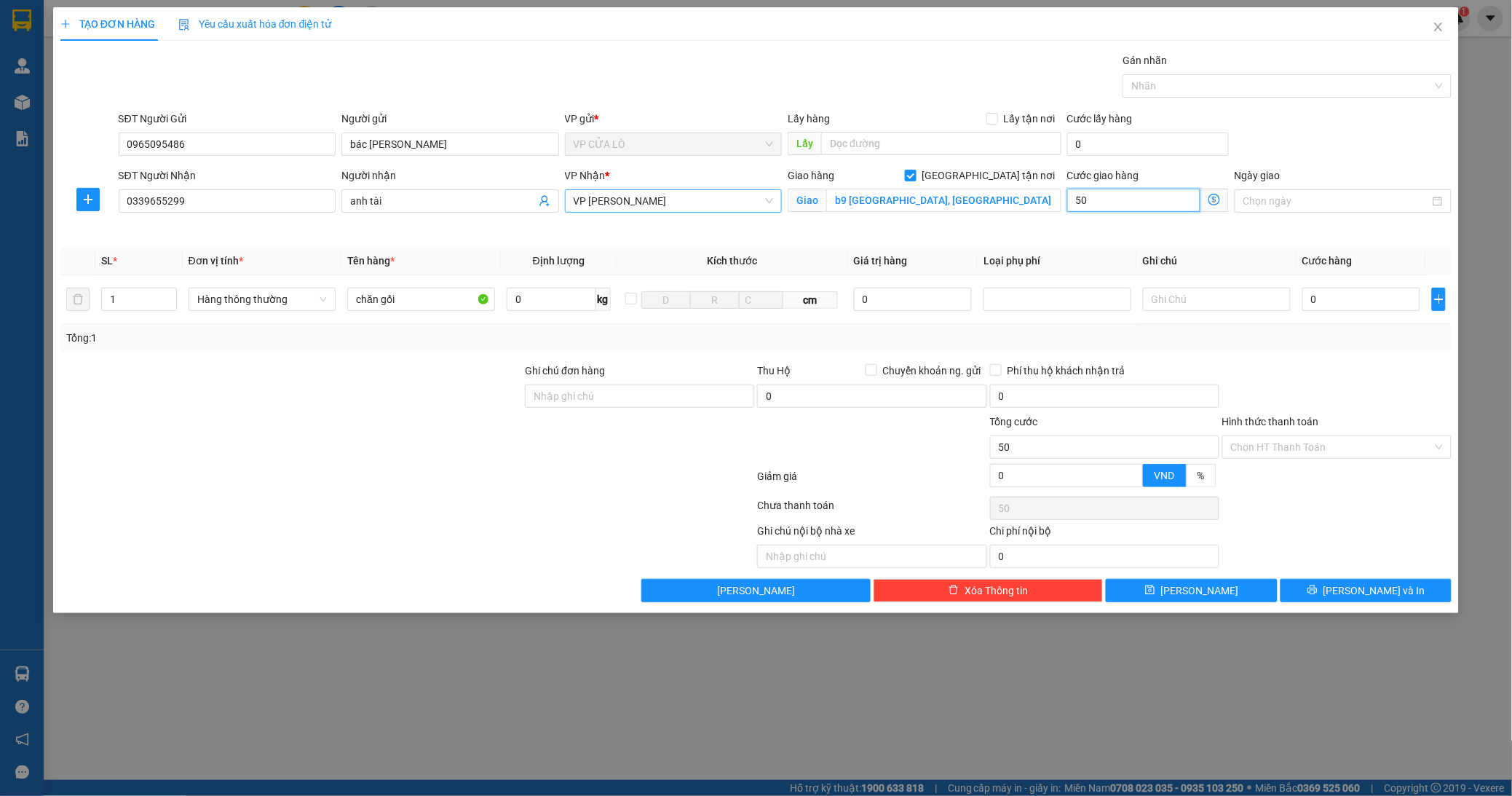
type input "5"
type input "0"
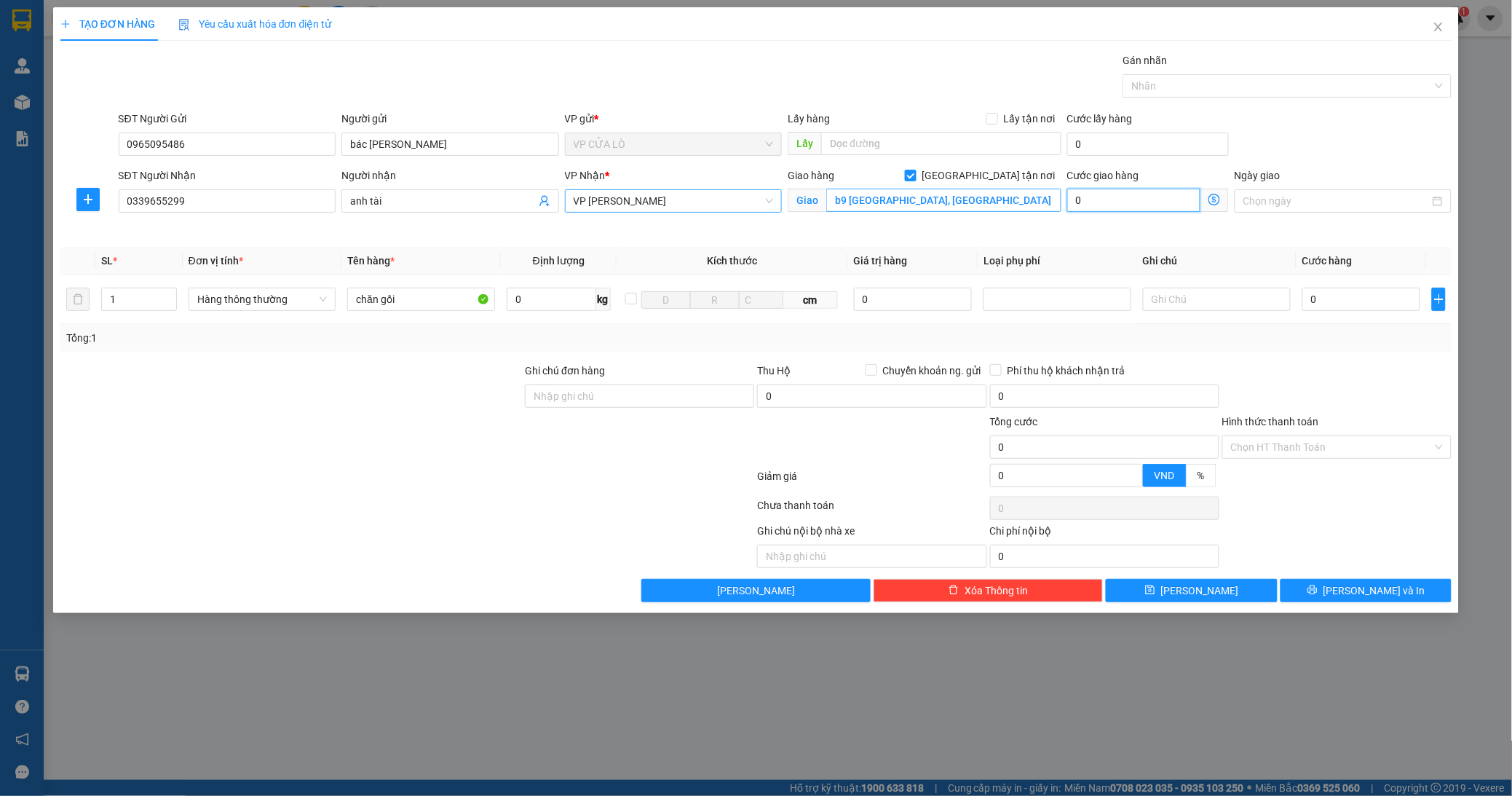
type input "0"
click at [979, 196] on input "b9 [GEOGRAPHIC_DATA], [GEOGRAPHIC_DATA]" at bounding box center [943, 200] width 235 height 23
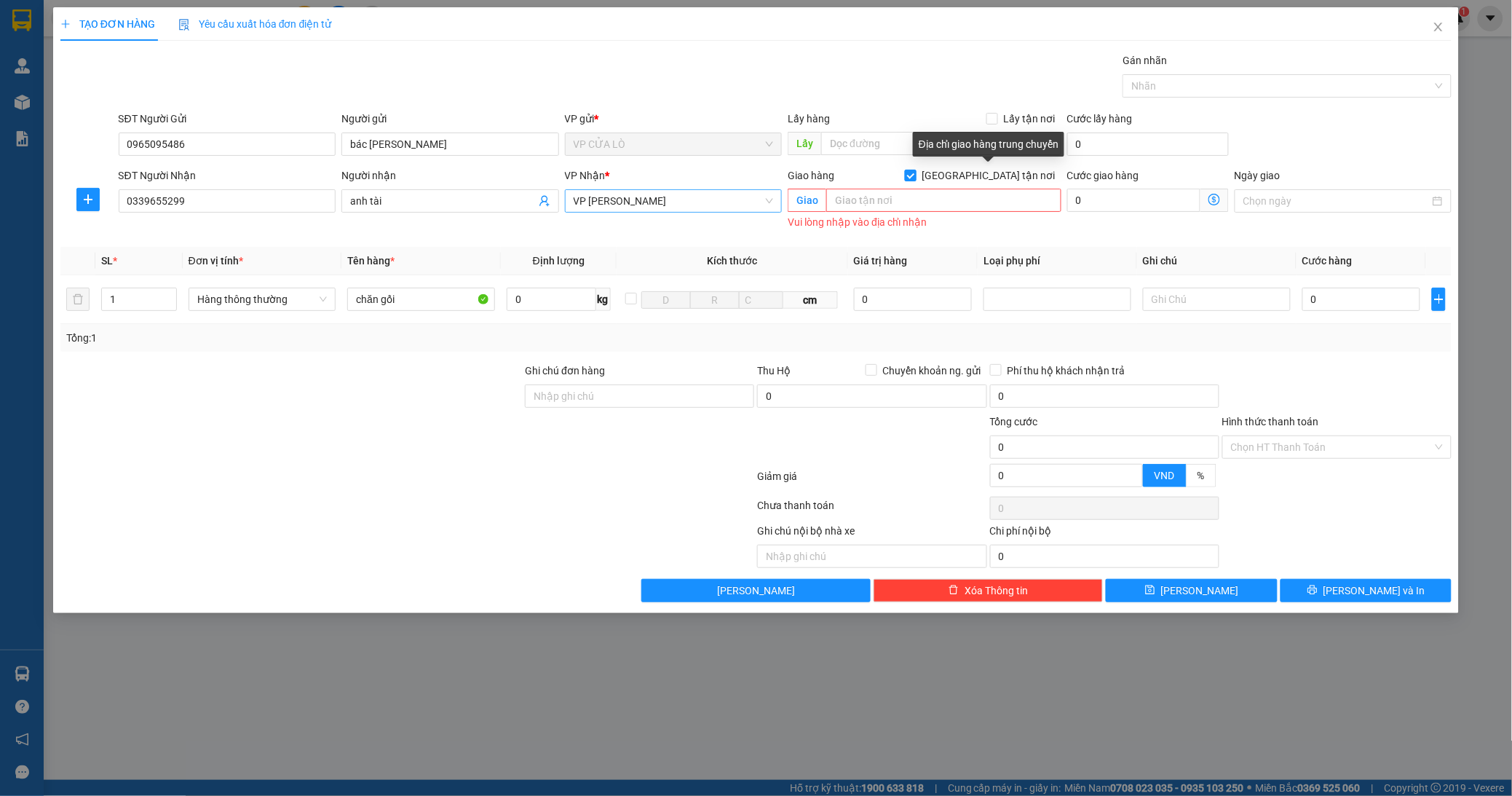
click at [915, 177] on input "[GEOGRAPHIC_DATA] tận nơi" at bounding box center [910, 175] width 10 height 10
checkbox input "false"
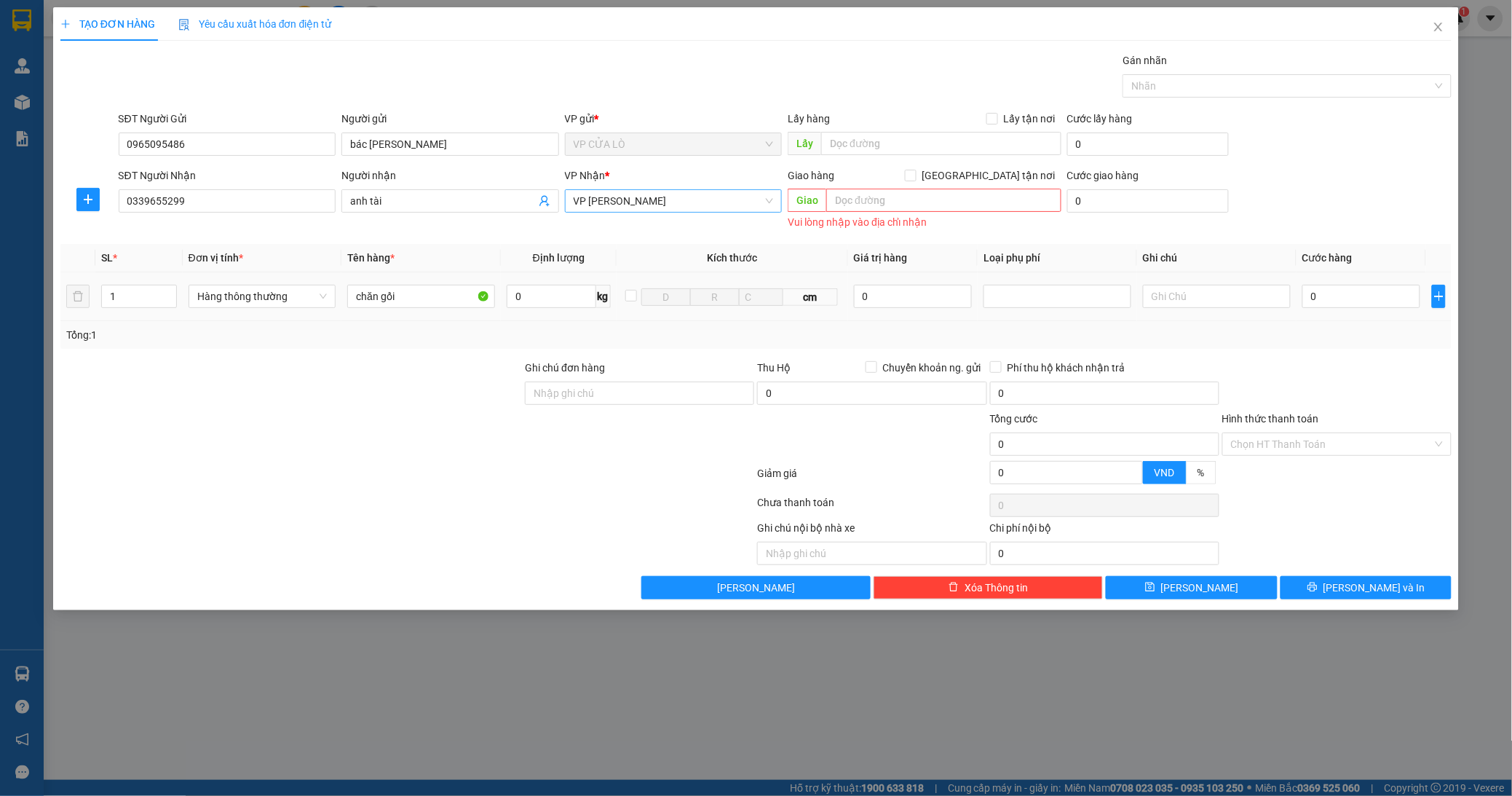
click at [1348, 282] on div "0" at bounding box center [1361, 296] width 119 height 29
click at [1330, 289] on input "0" at bounding box center [1361, 296] width 119 height 23
type input "5"
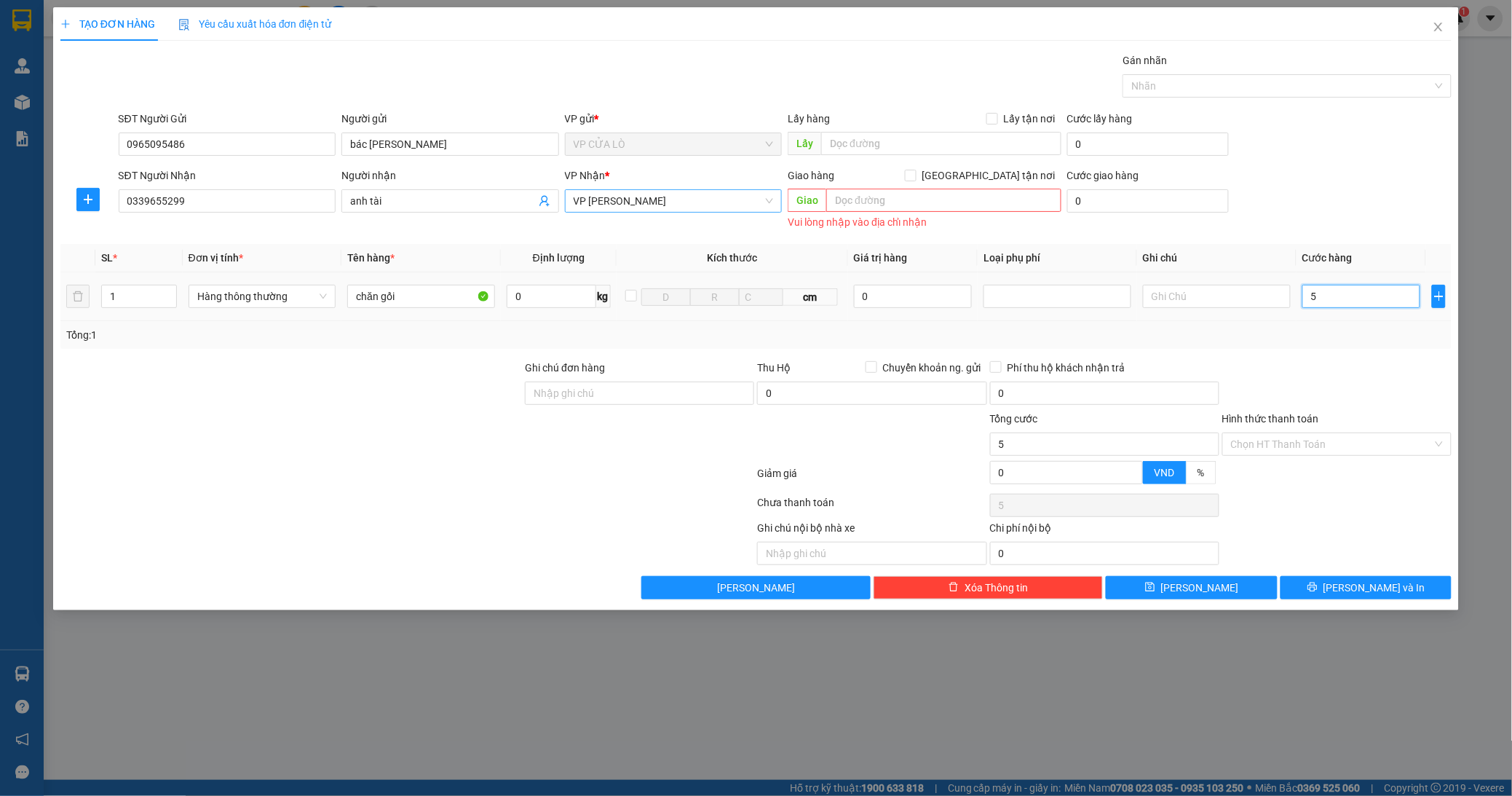
type input "50"
type input "500"
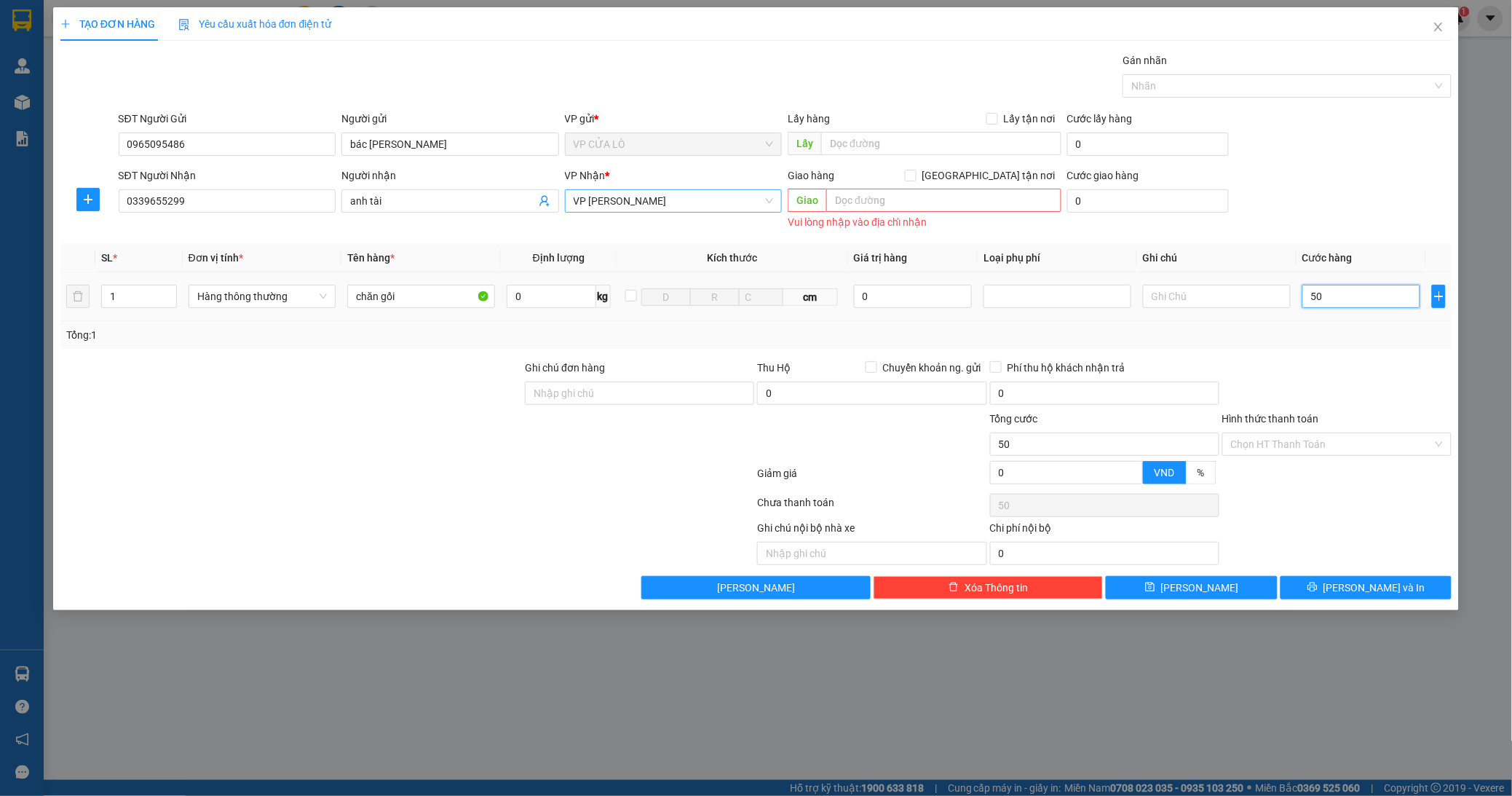
type input "500"
type input "5.000"
type input "50.000"
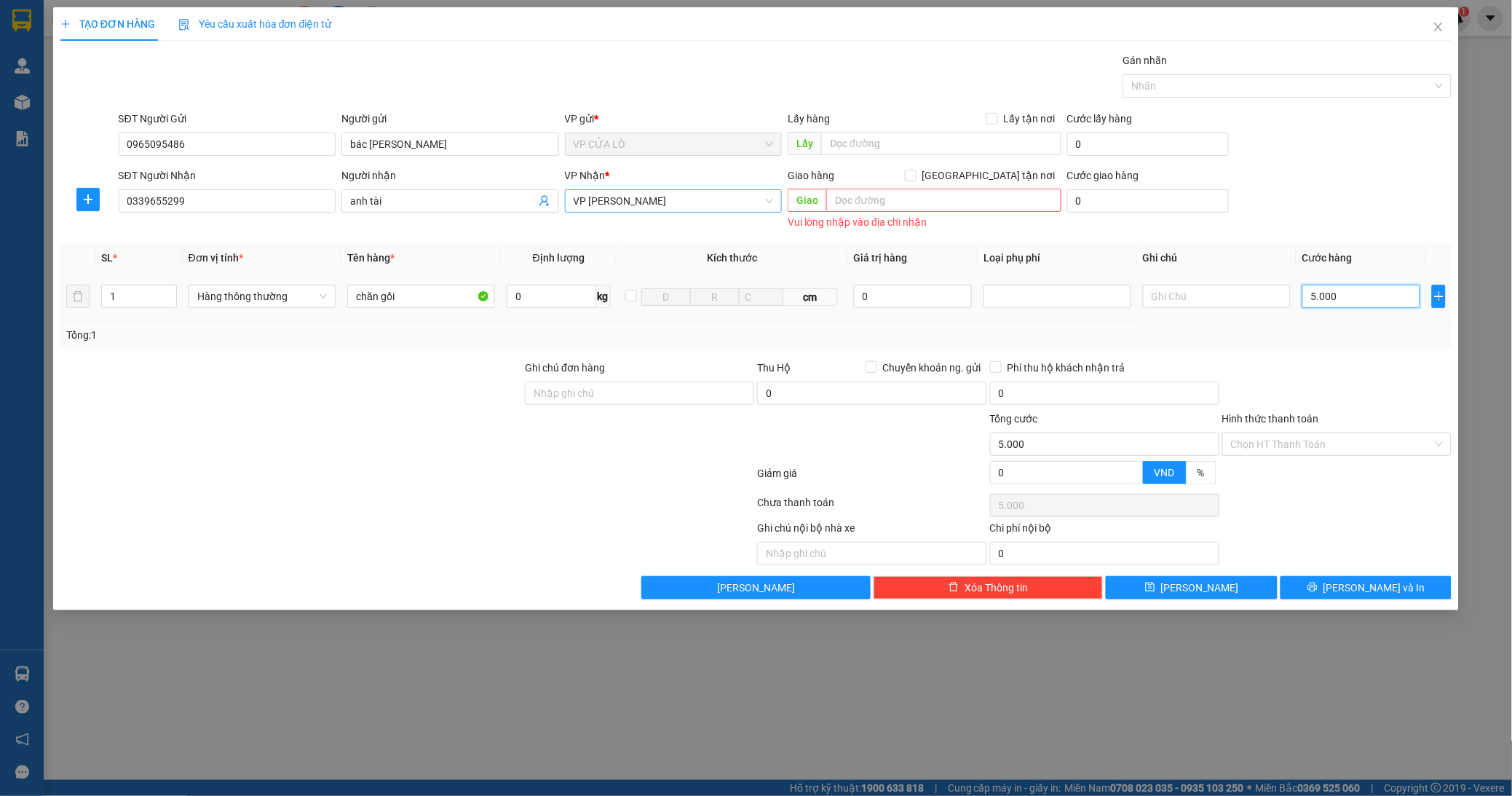
type input "50.000"
click at [1276, 441] on input "Hình thức thanh toán" at bounding box center [1331, 444] width 201 height 22
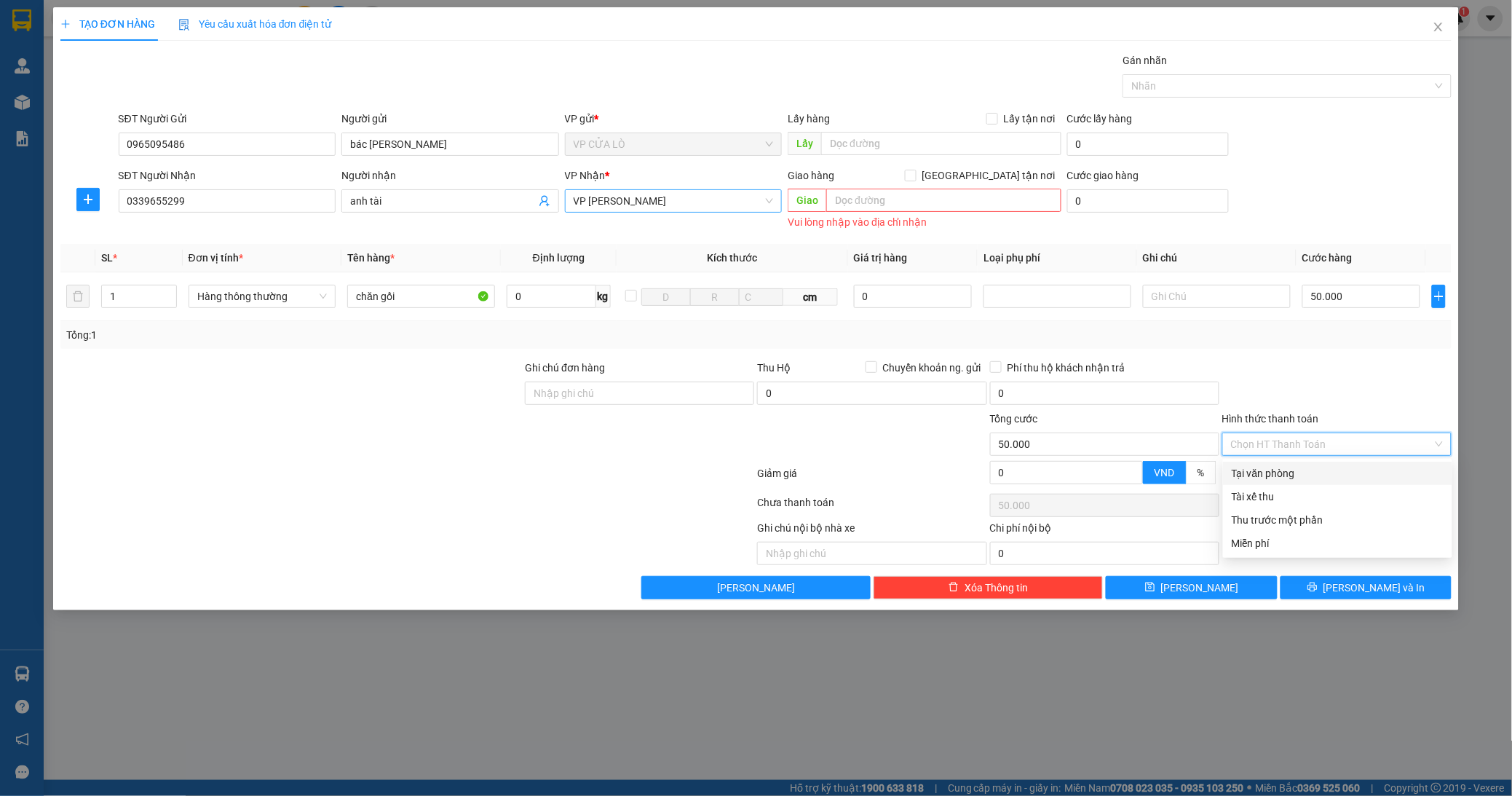
click at [1264, 471] on div "Tại văn phòng" at bounding box center [1337, 473] width 211 height 16
type input "0"
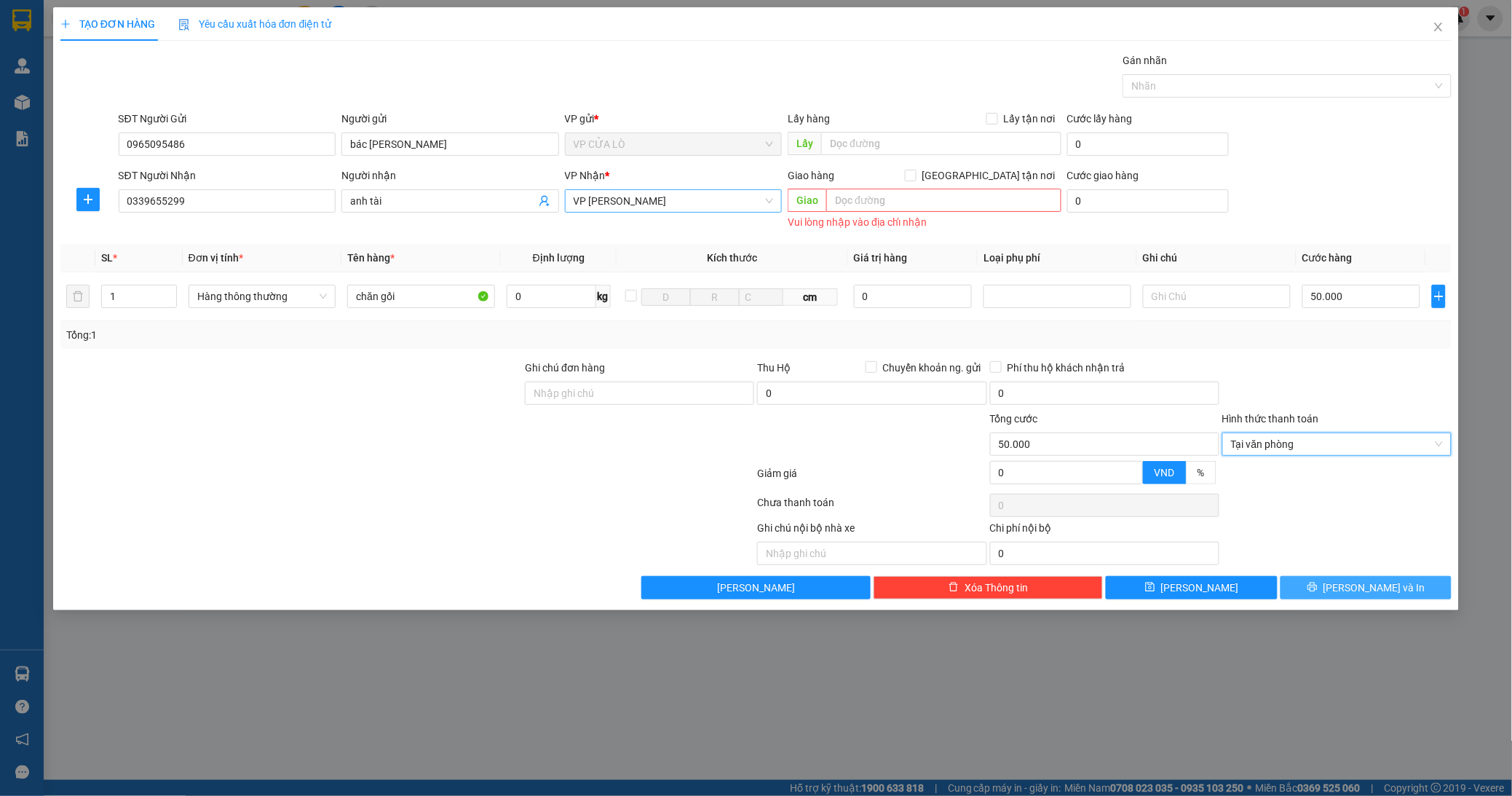
click at [1318, 590] on icon "printer" at bounding box center [1312, 587] width 10 height 10
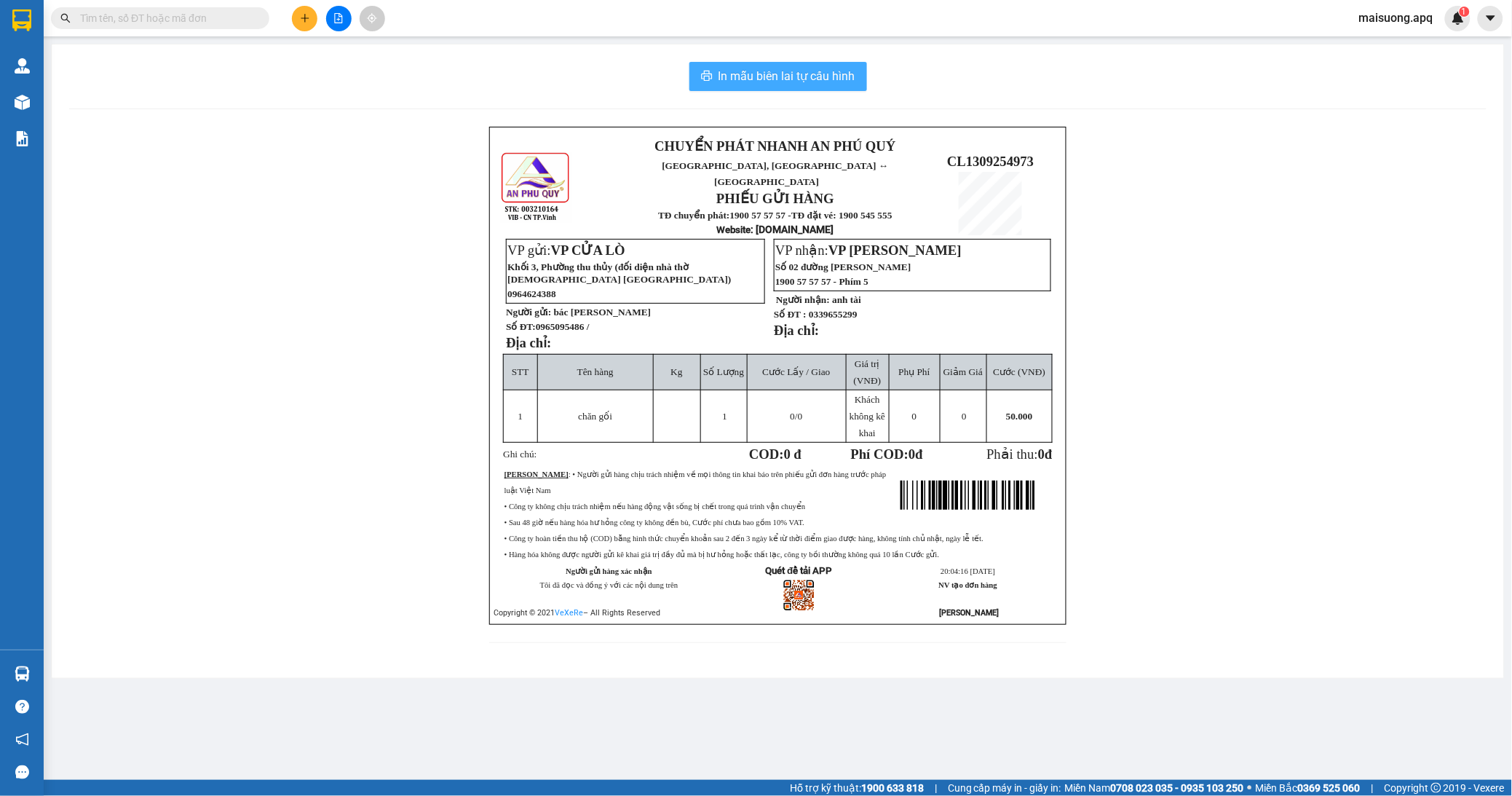
click at [780, 67] on button "In mẫu biên lai tự cấu hình" at bounding box center [778, 77] width 177 height 29
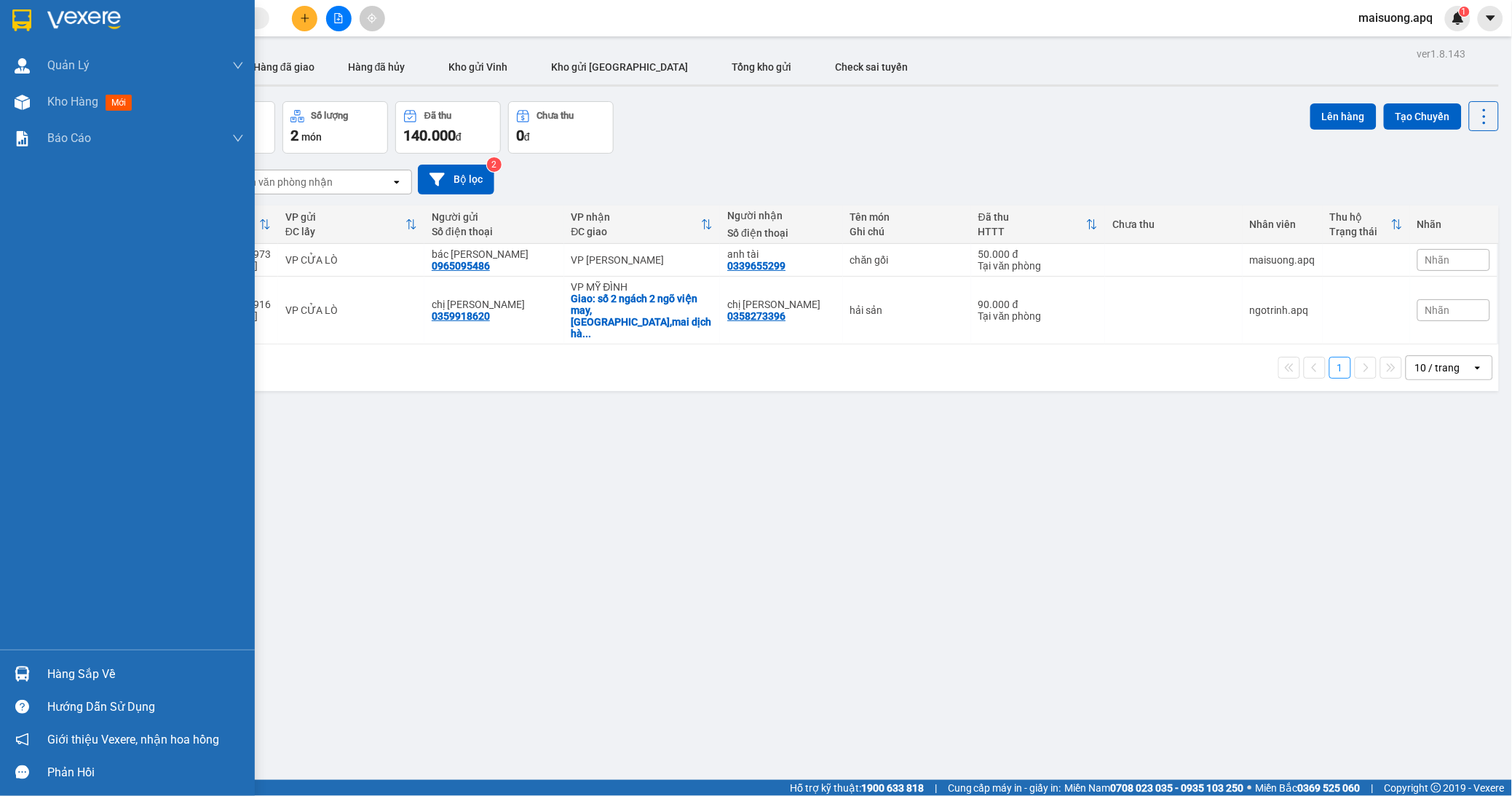
click at [32, 675] on div at bounding box center [22, 674] width 26 height 26
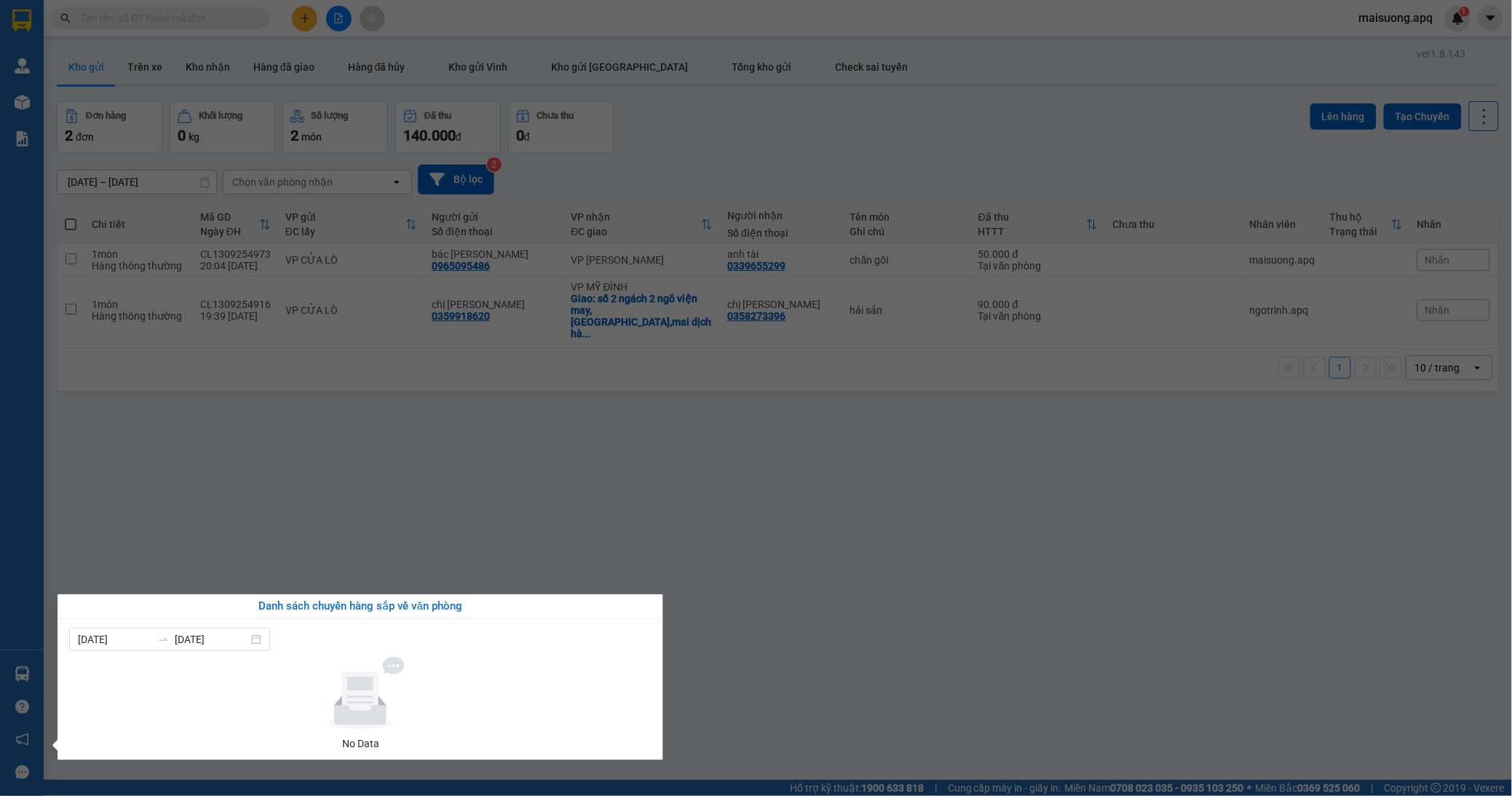
click at [554, 474] on section "Kết quả tìm kiếm ( 0 ) Bộ lọc No Data maisuong.apq 1 Quản [PERSON_NAME] lý thu …" at bounding box center [756, 398] width 1512 height 796
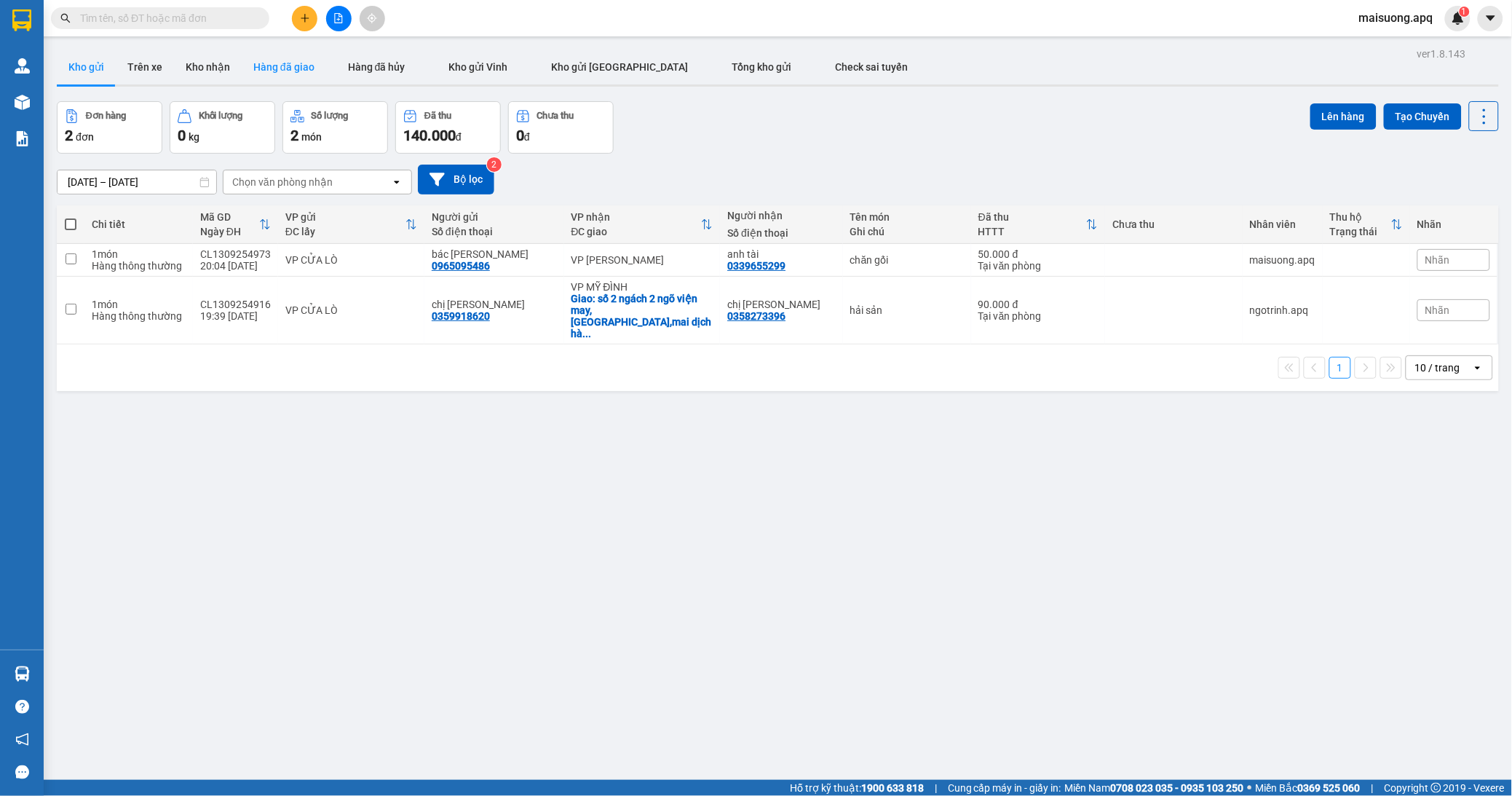
click at [259, 63] on button "Hàng đã giao" at bounding box center [283, 67] width 84 height 35
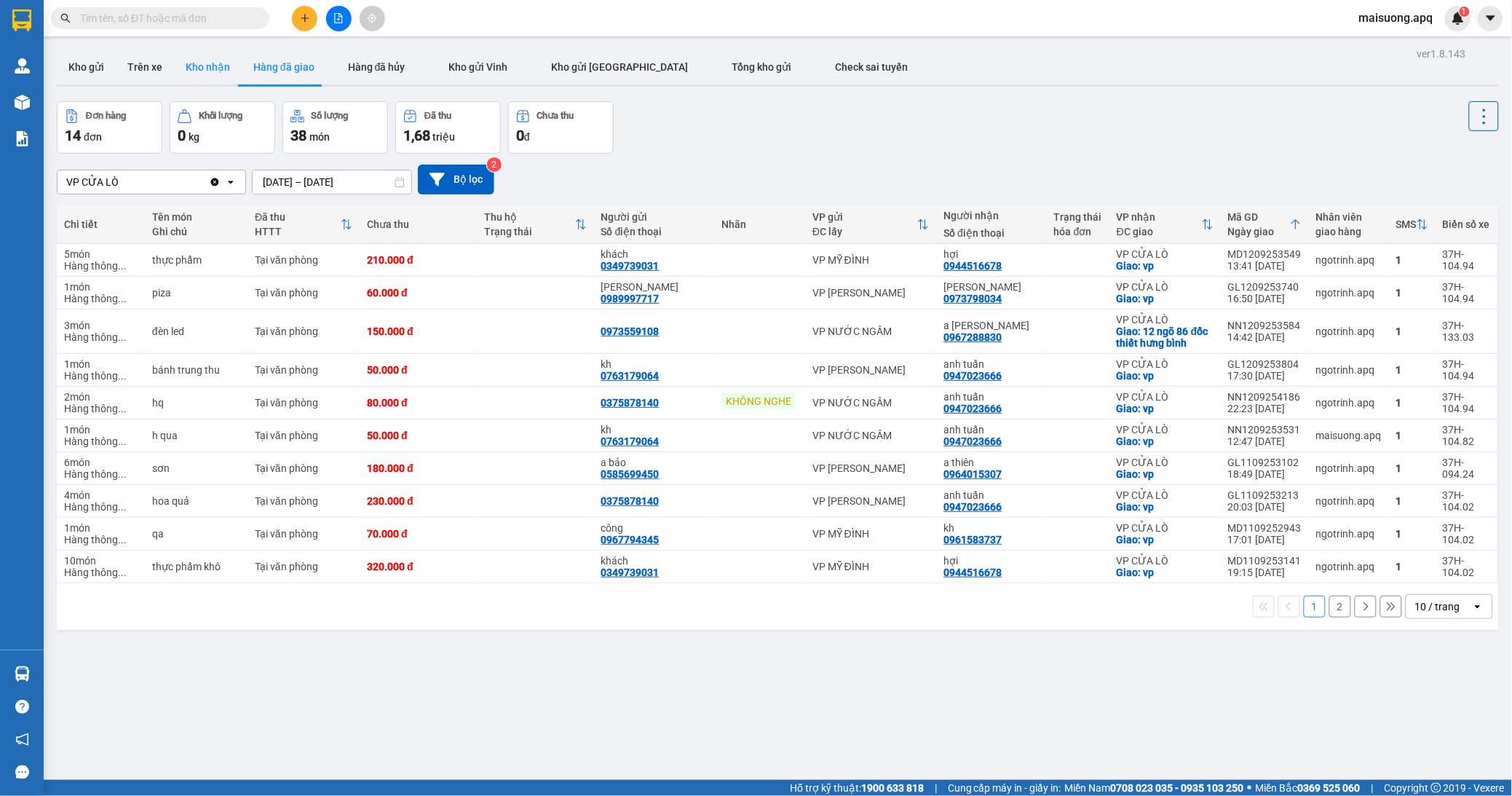
click at [201, 72] on button "Kho nhận" at bounding box center [207, 67] width 67 height 35
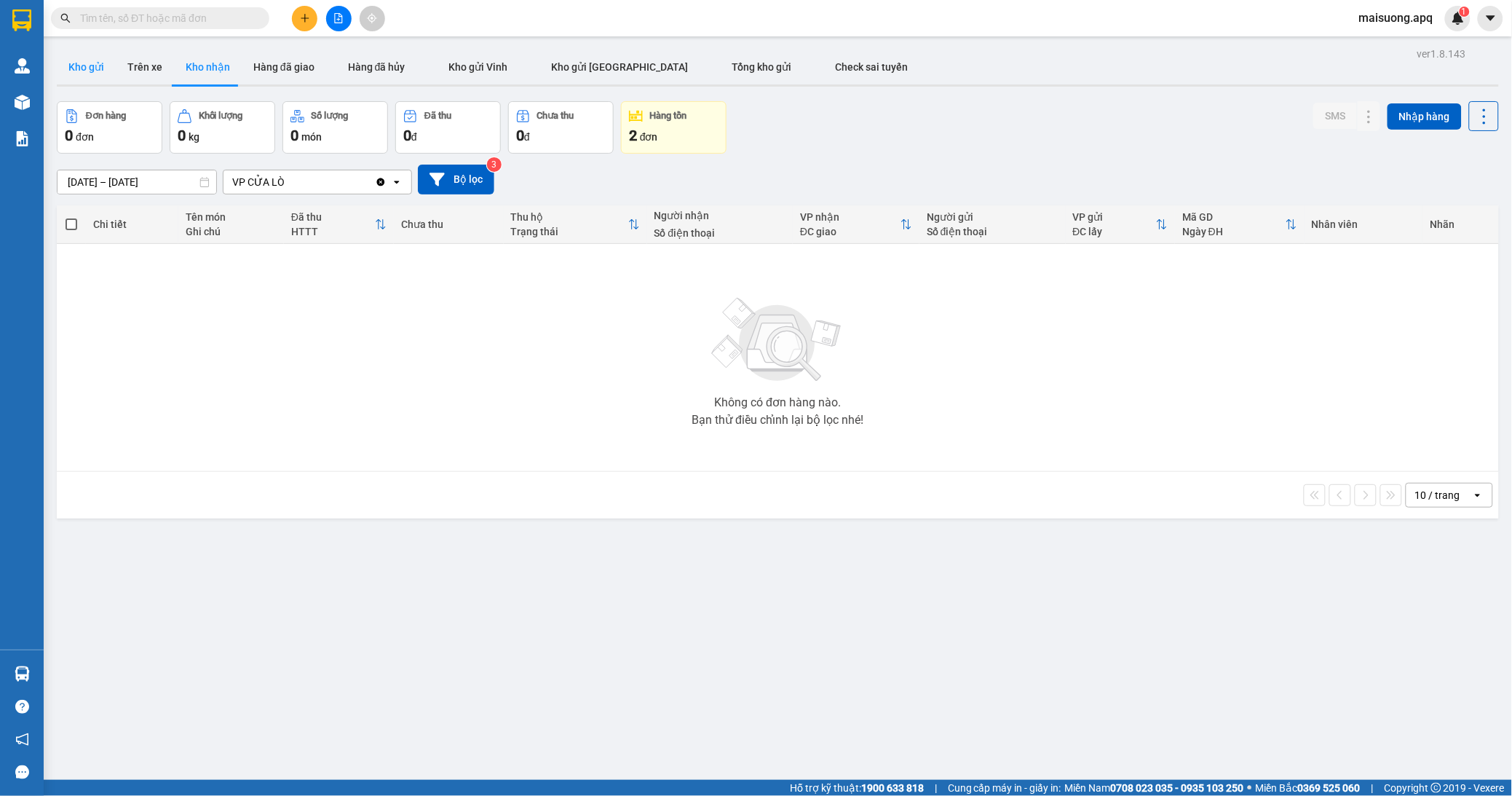
click at [96, 71] on button "Kho gửi" at bounding box center [86, 67] width 59 height 35
